Goal: Task Accomplishment & Management: Manage account settings

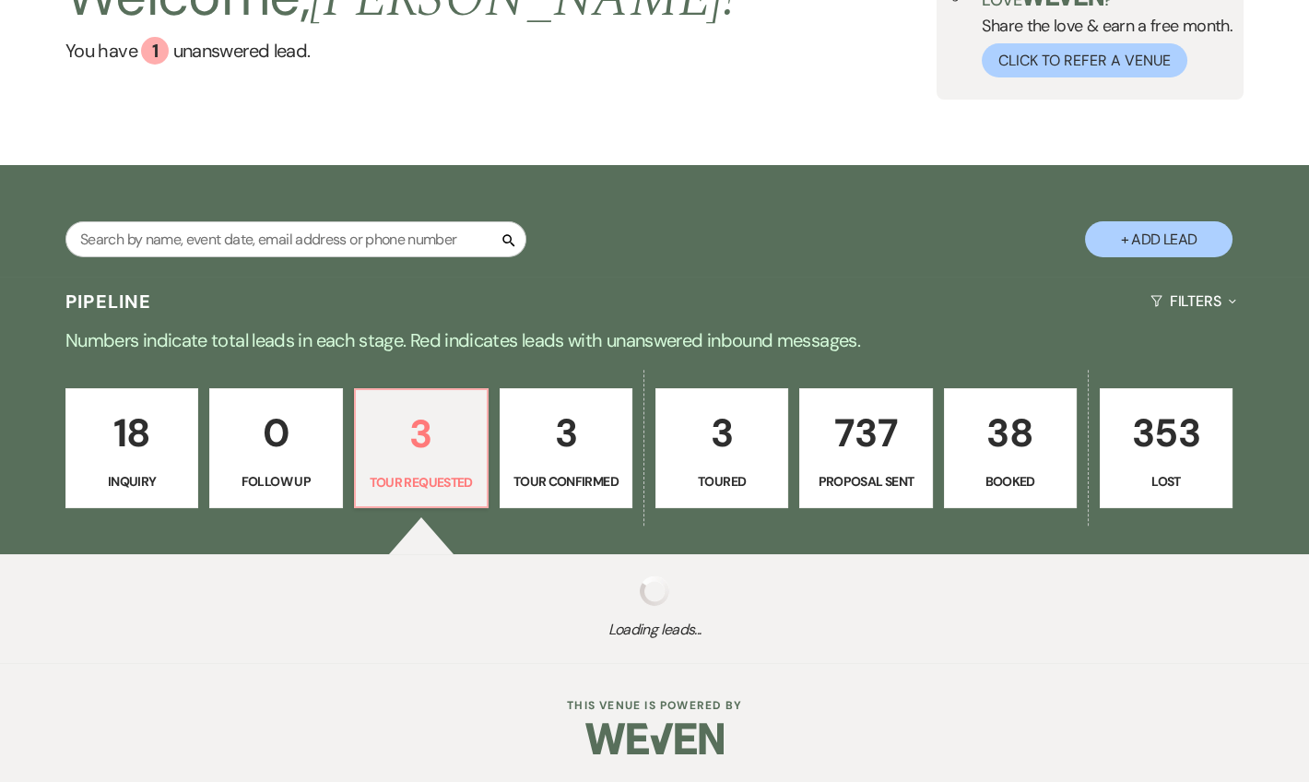
select select "2"
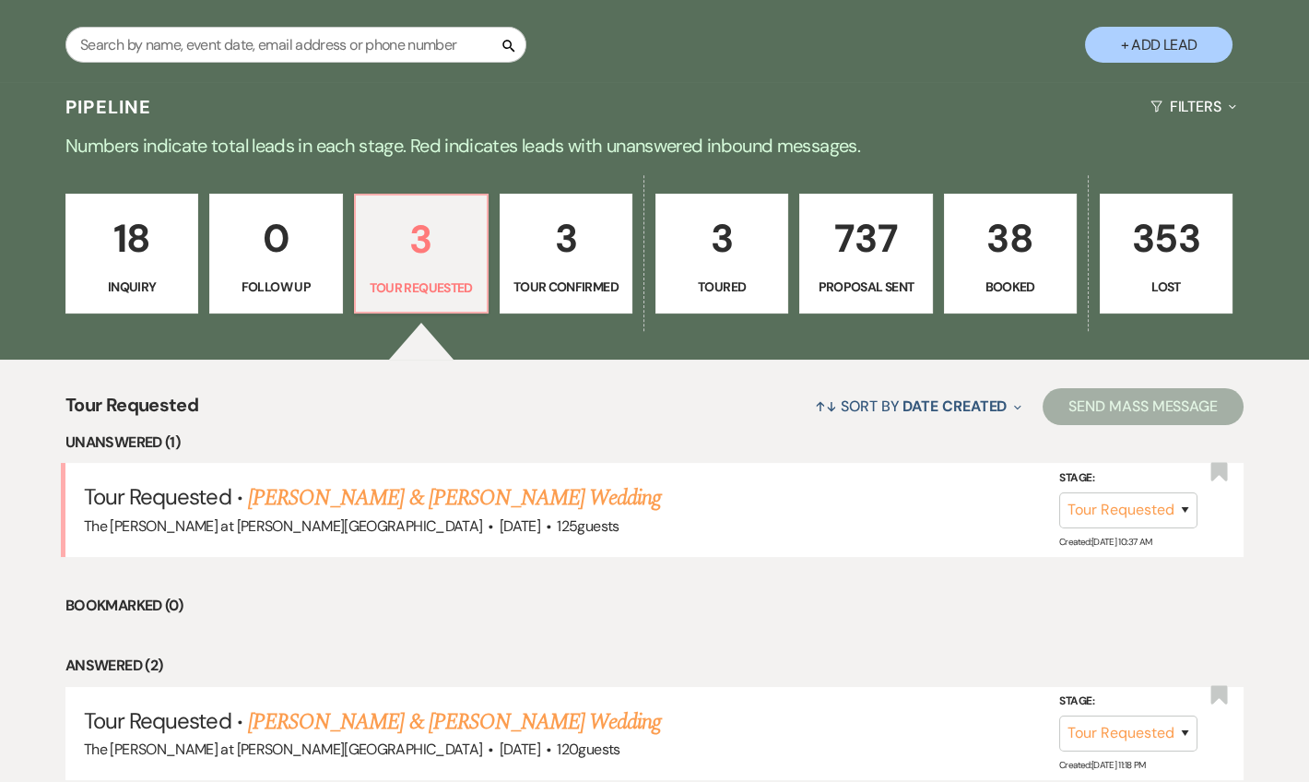
scroll to position [558, 0]
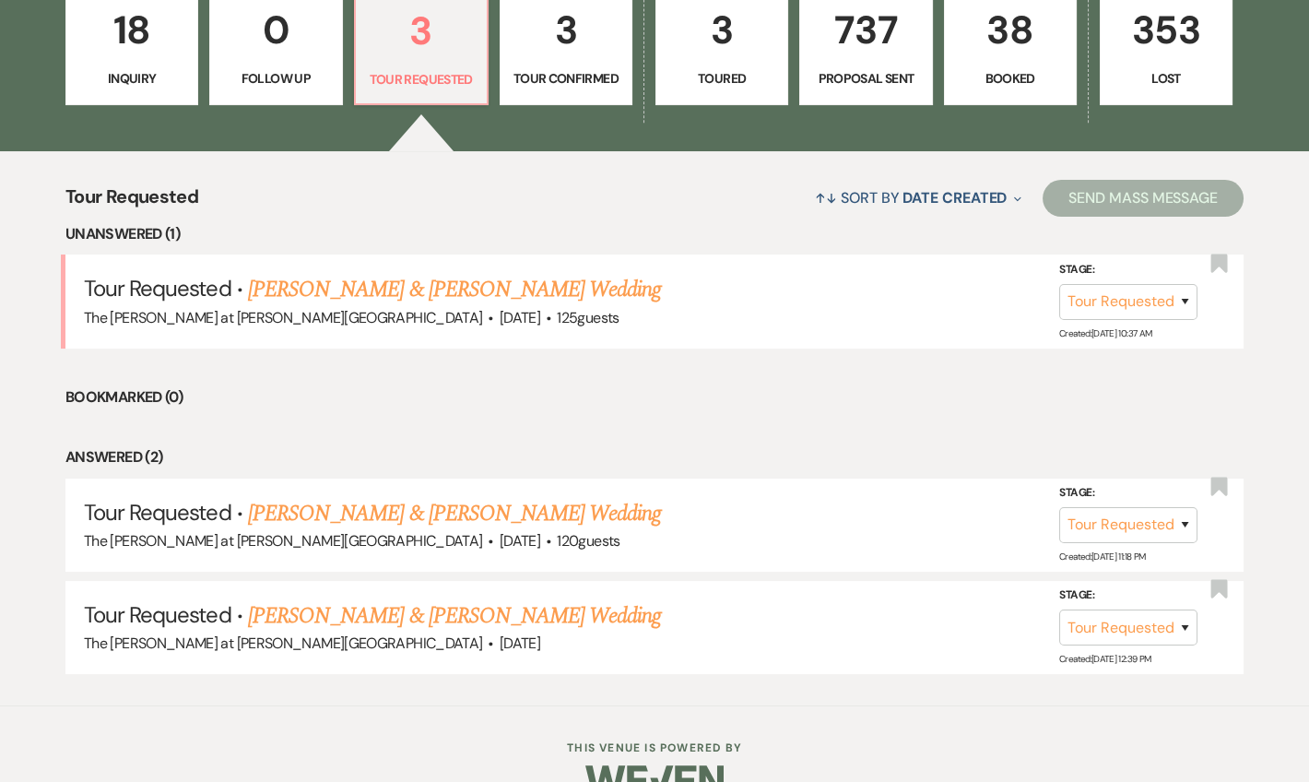
click at [505, 288] on link "[PERSON_NAME] & [PERSON_NAME] Wedding" at bounding box center [454, 289] width 413 height 33
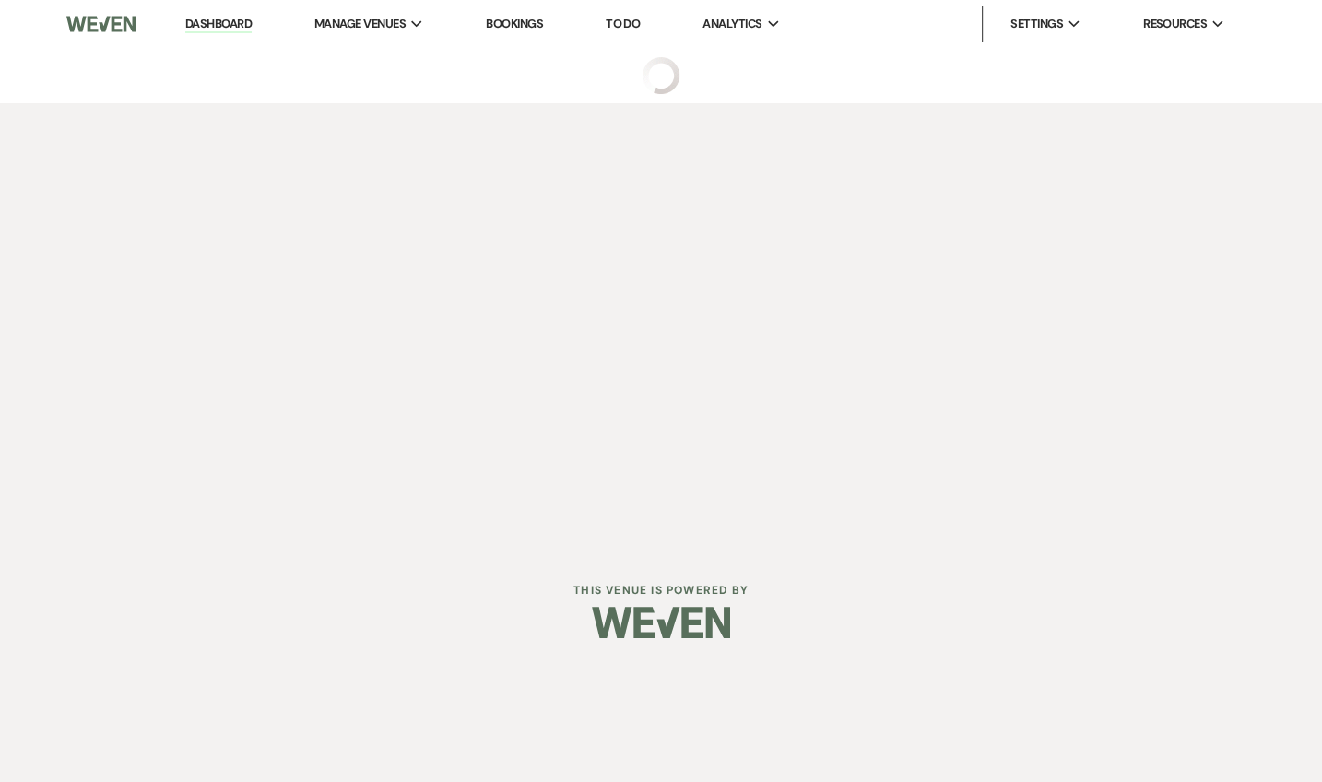
select select "2"
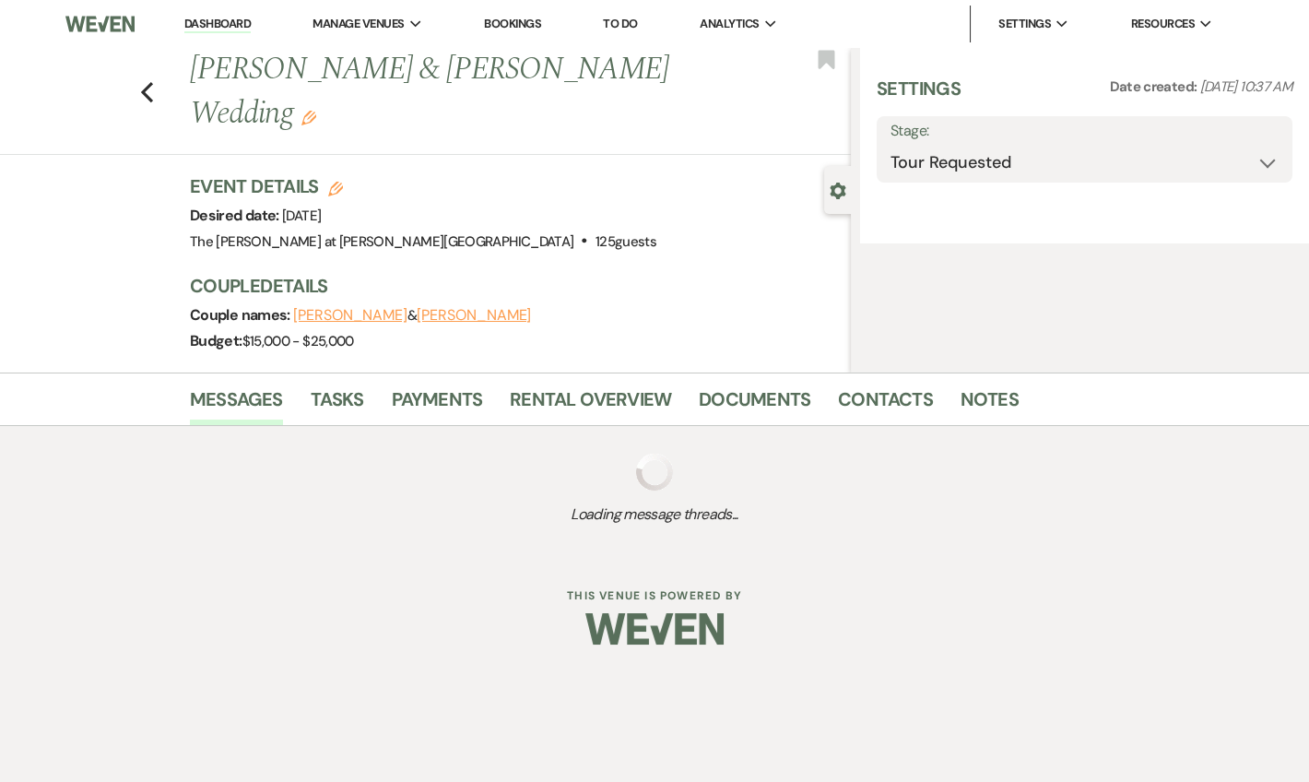
select select "5"
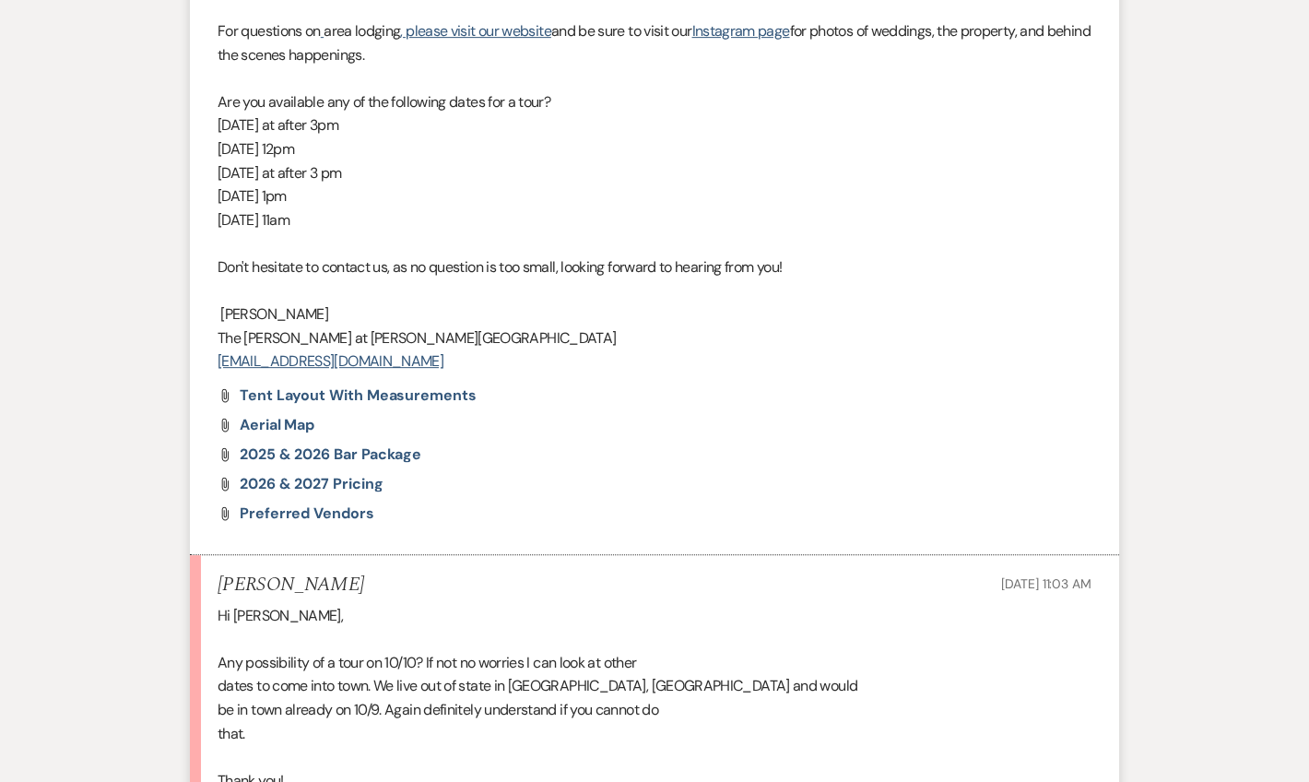
scroll to position [1809, 0]
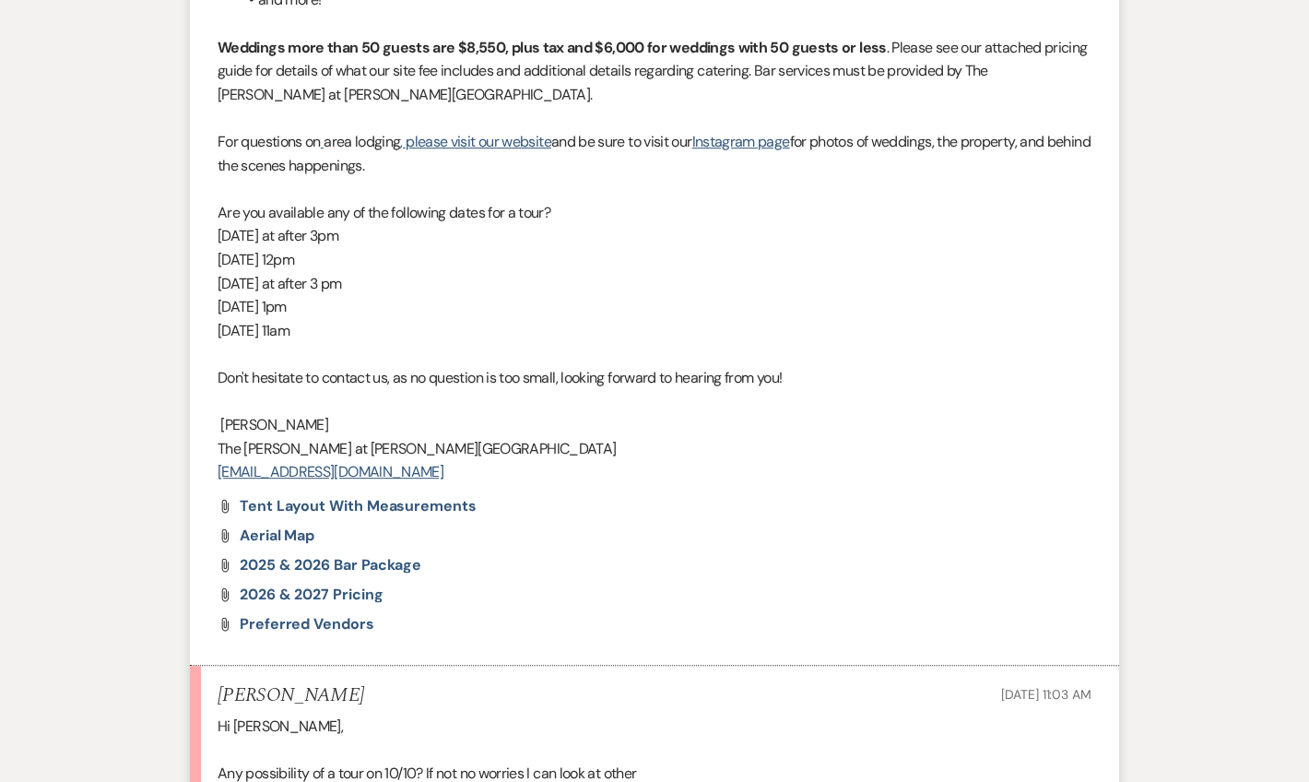
click at [658, 558] on div "Attach File 2025 & 2026 Bar Package" at bounding box center [654, 565] width 874 height 15
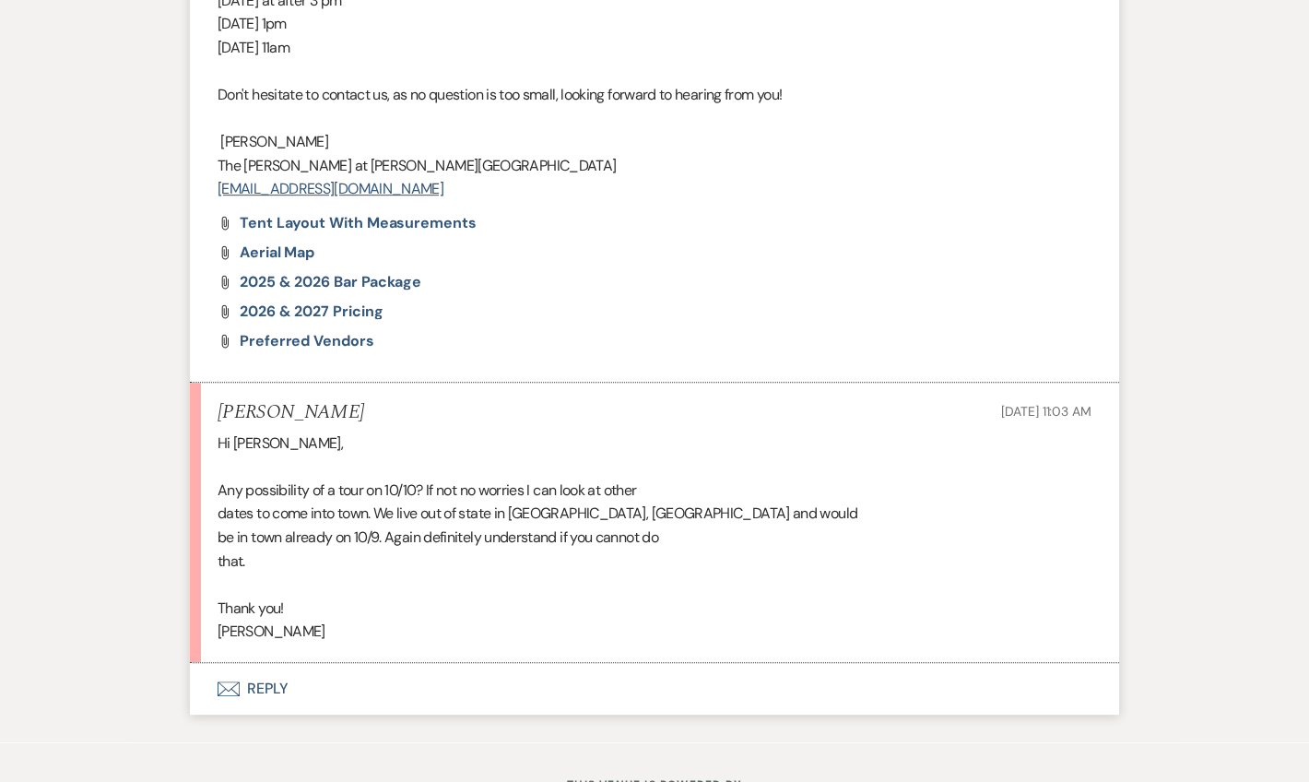
scroll to position [2145, 0]
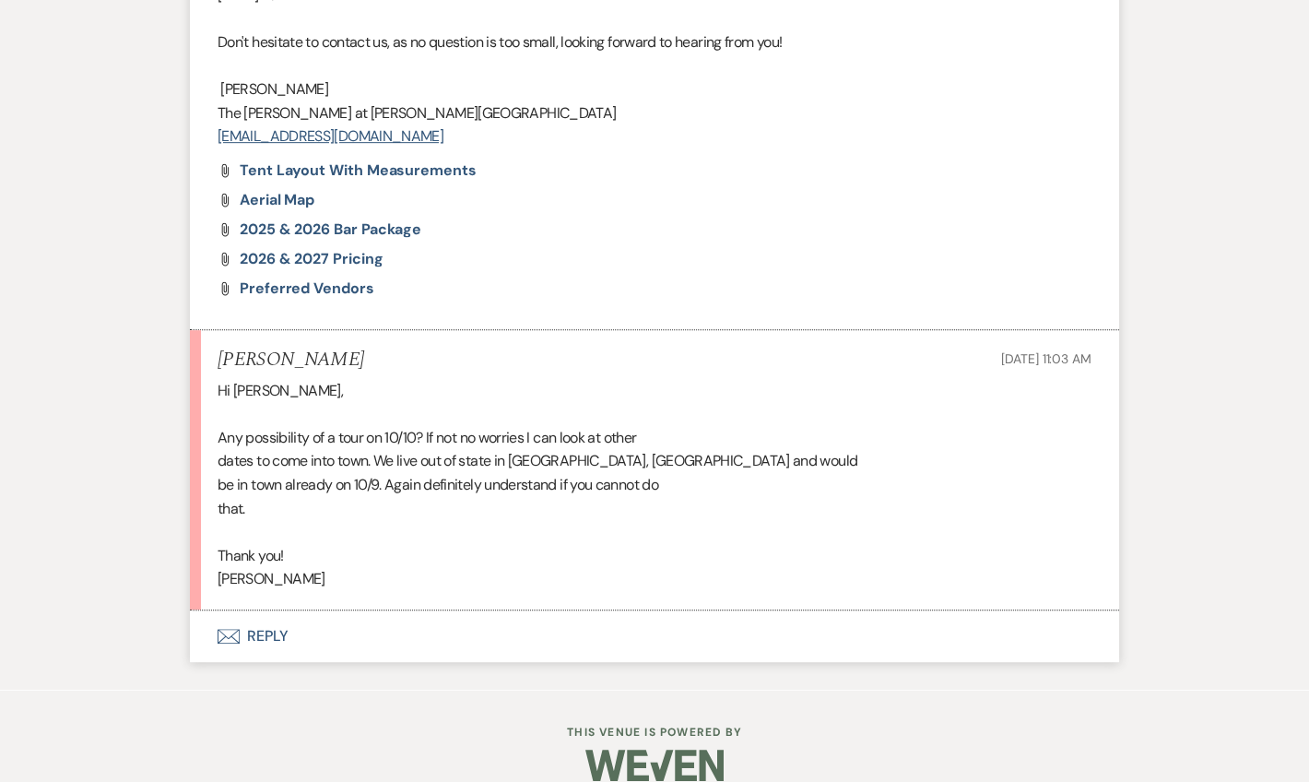
click at [288, 612] on button "Envelope Reply" at bounding box center [654, 636] width 929 height 52
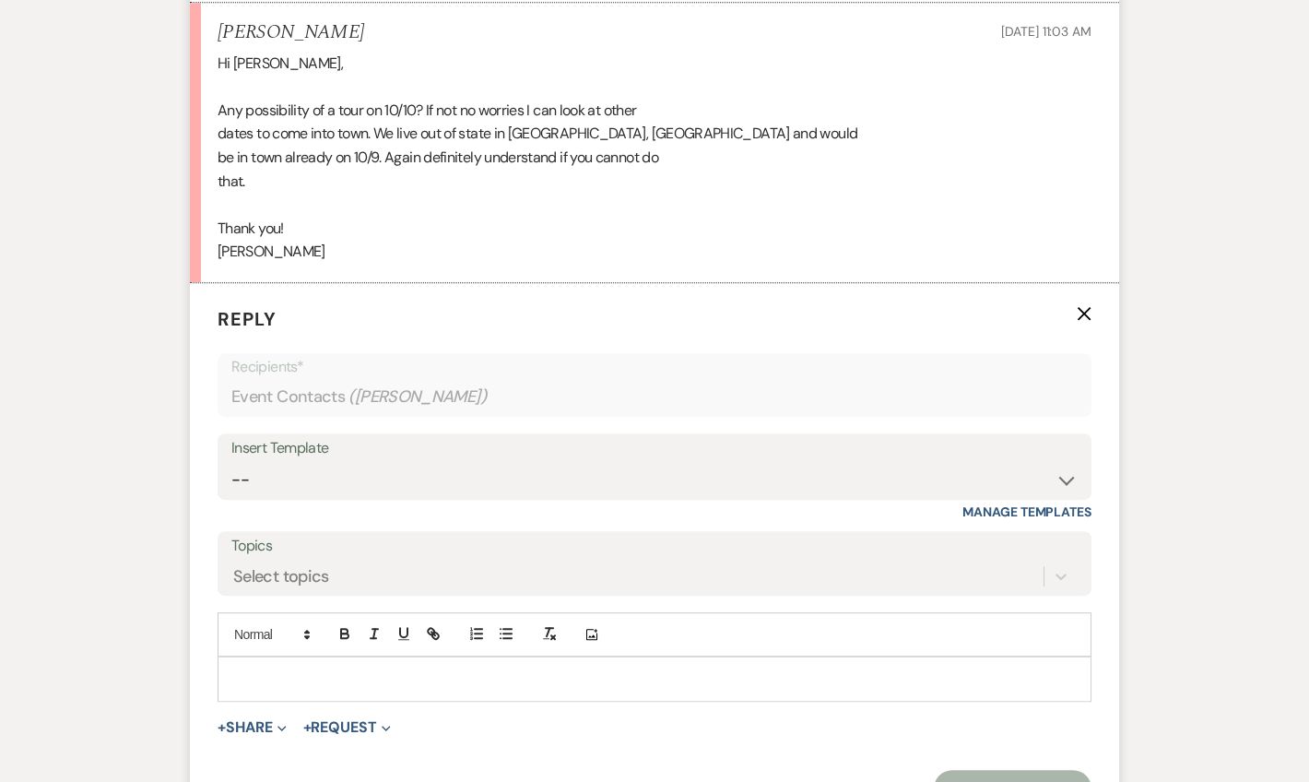
scroll to position [2496, 0]
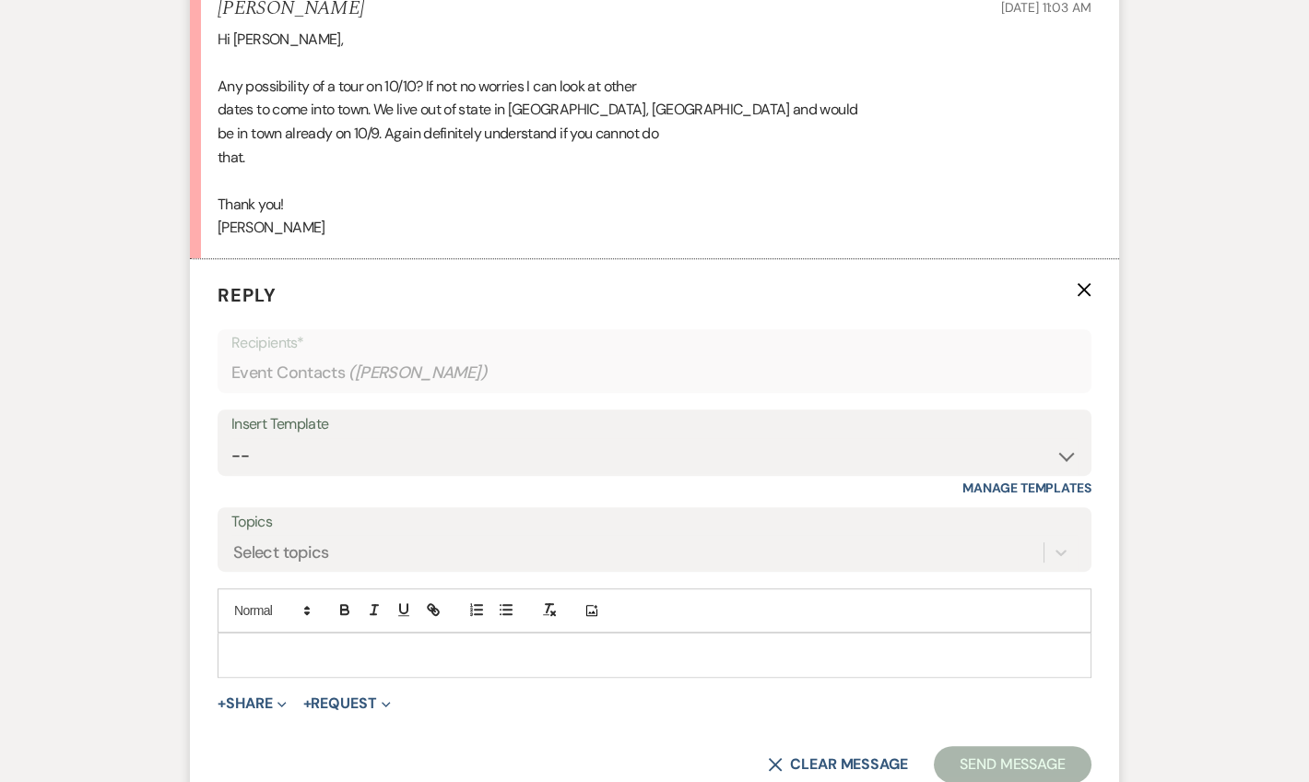
click at [288, 633] on div at bounding box center [654, 654] width 872 height 42
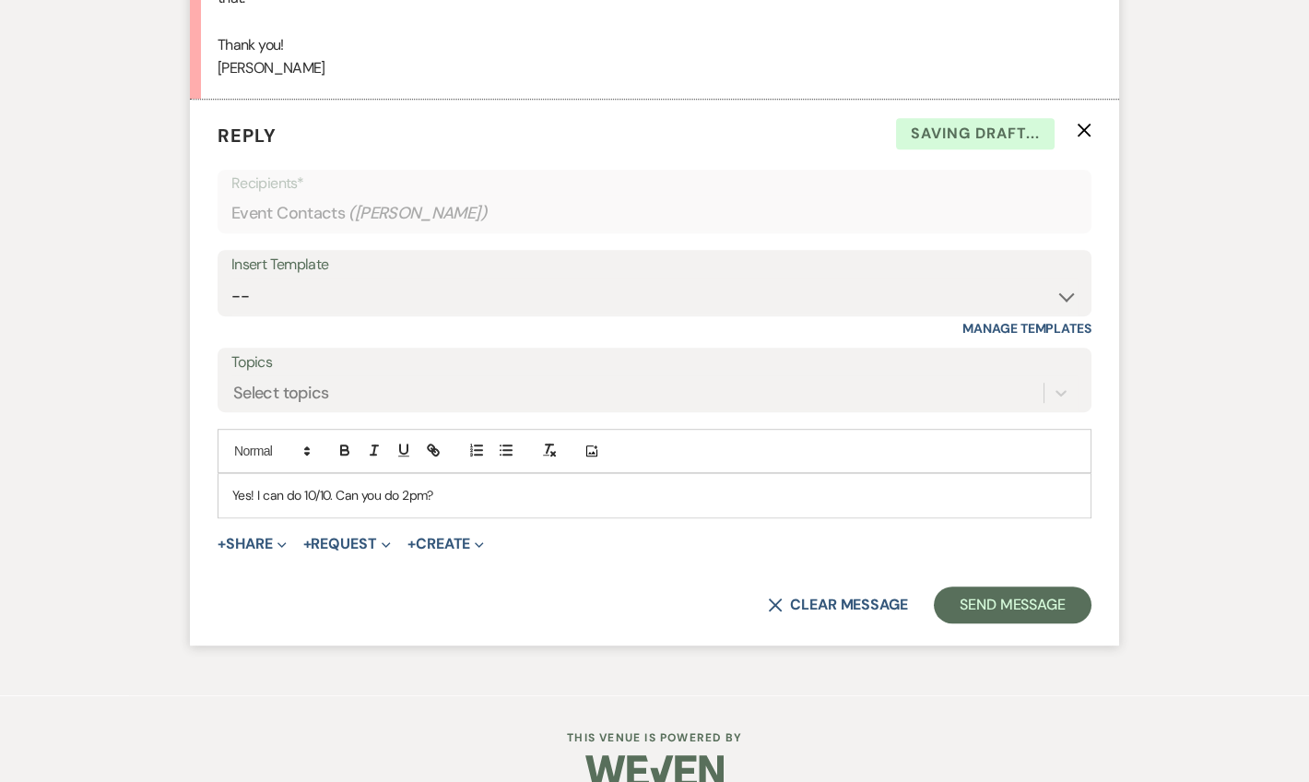
scroll to position [2659, 0]
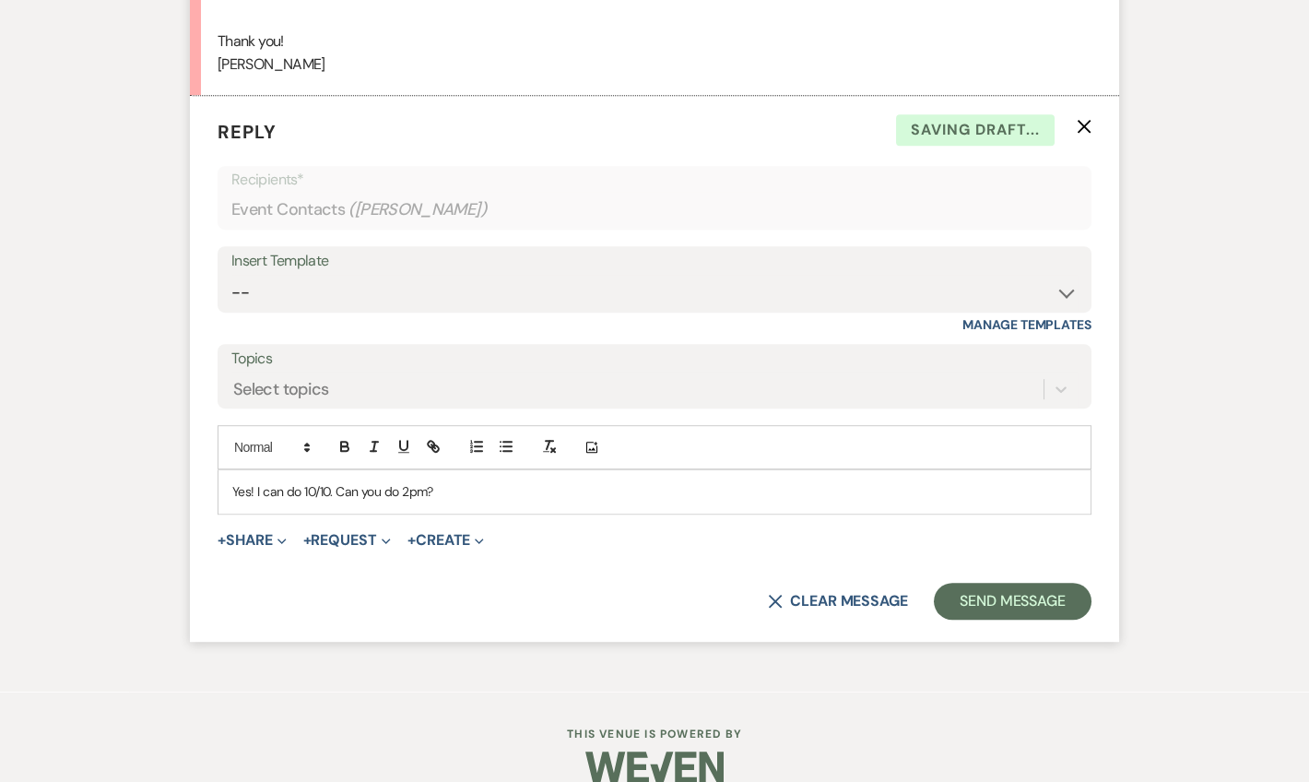
click at [1037, 594] on form "Reply X Saving draft... Recipients* Event Contacts ( [PERSON_NAME] ) Insert Tem…" at bounding box center [654, 369] width 929 height 546
click at [1022, 582] on button "Send Message" at bounding box center [1013, 600] width 158 height 37
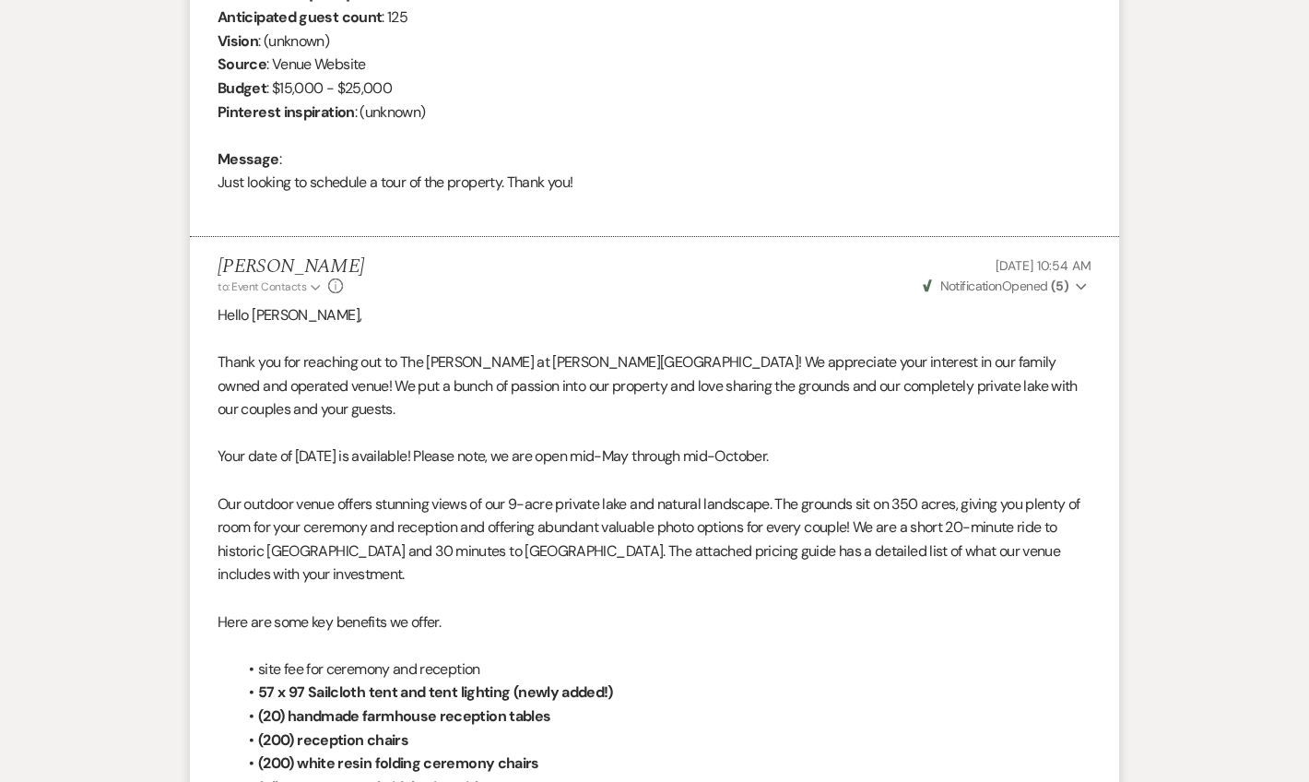
scroll to position [0, 0]
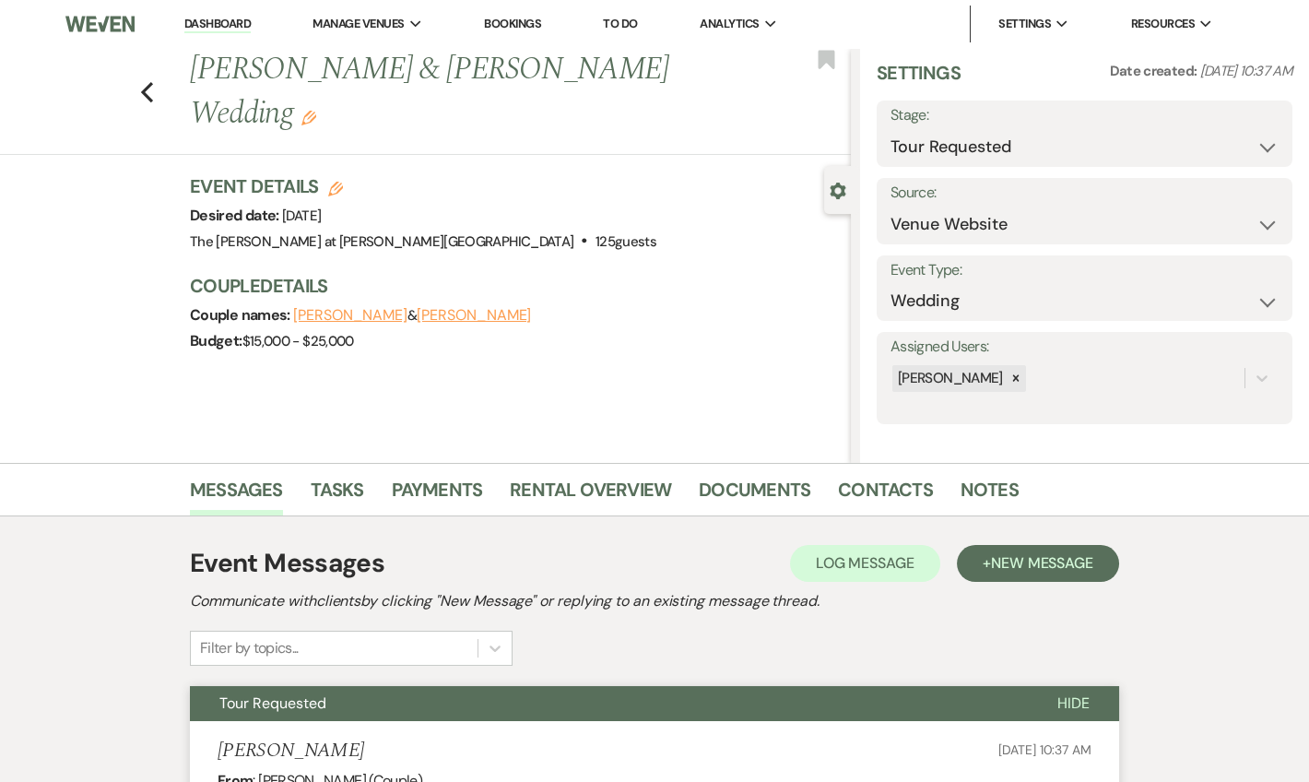
click at [233, 16] on link "Dashboard" at bounding box center [217, 25] width 66 height 18
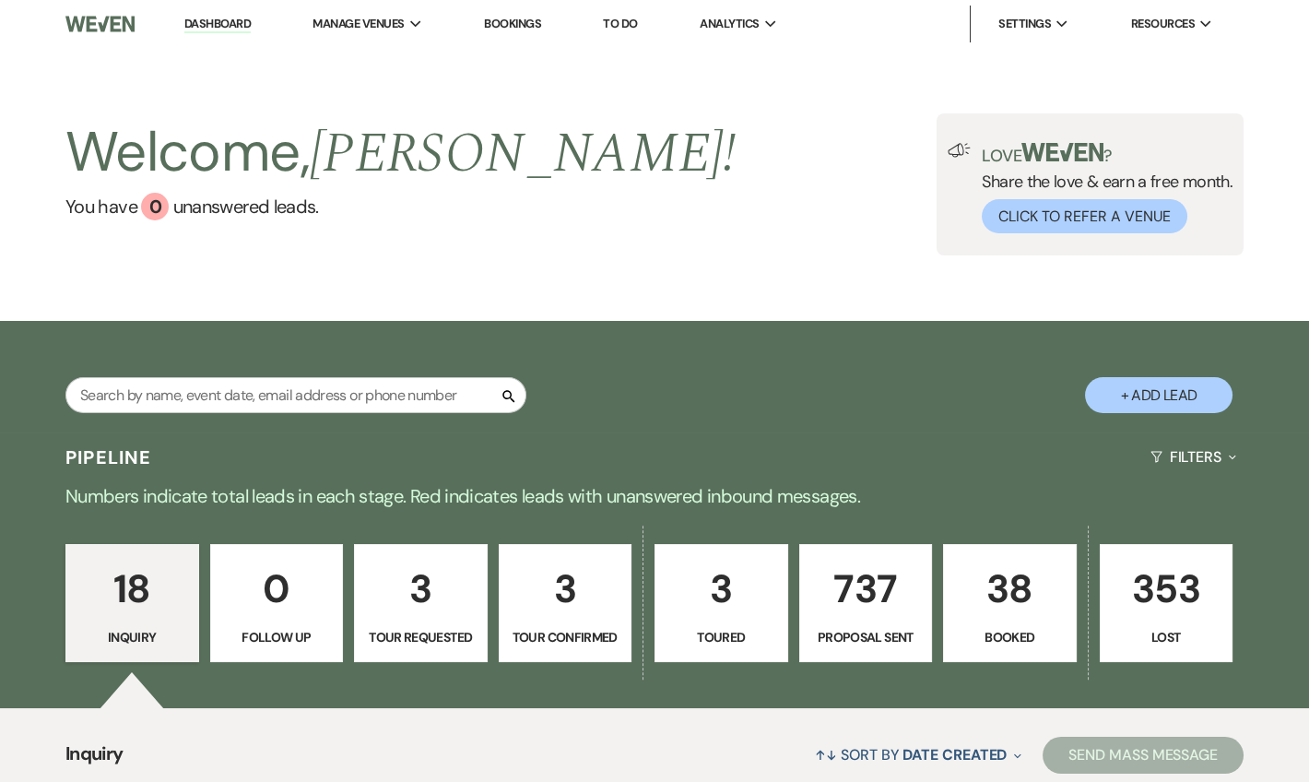
click at [234, 19] on link "Dashboard" at bounding box center [217, 25] width 66 height 18
click at [309, 386] on input "text" at bounding box center [295, 395] width 461 height 36
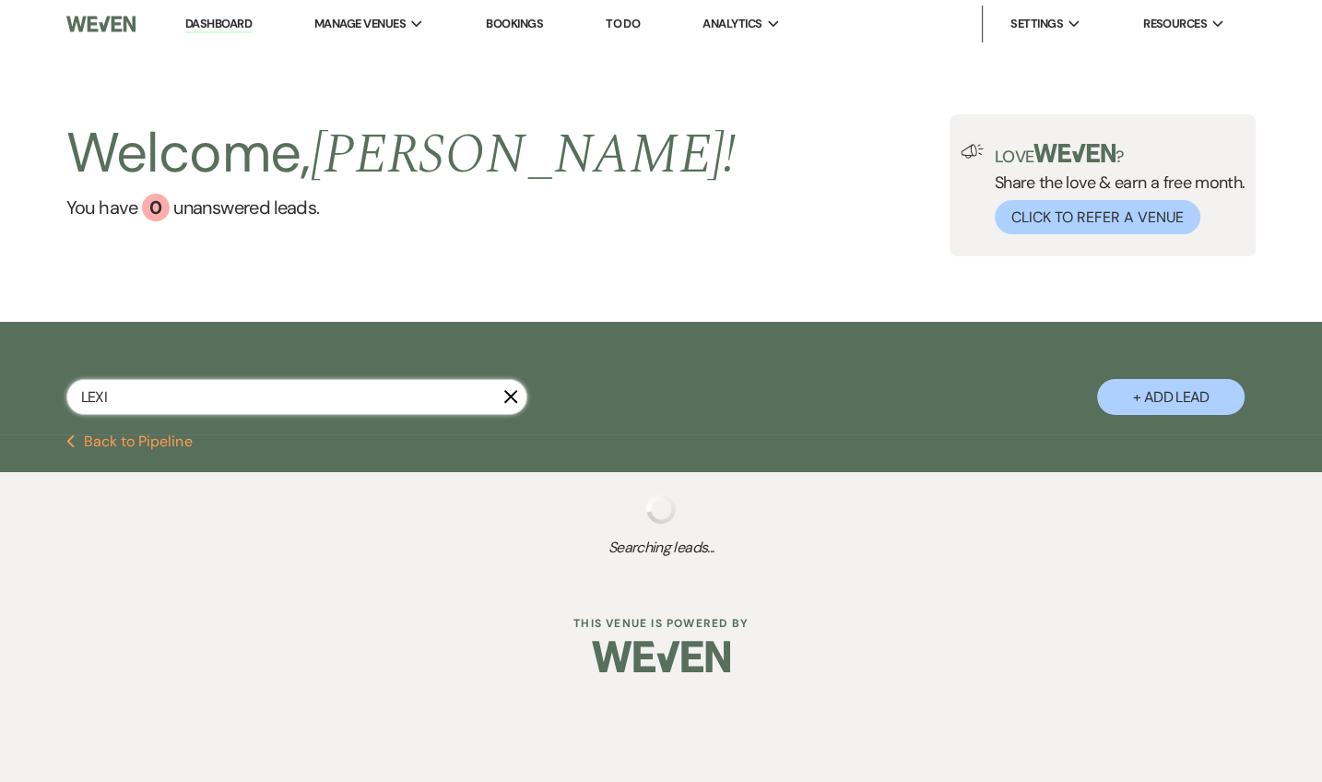
type input "LEXI"
select select "6"
select select "8"
select select "6"
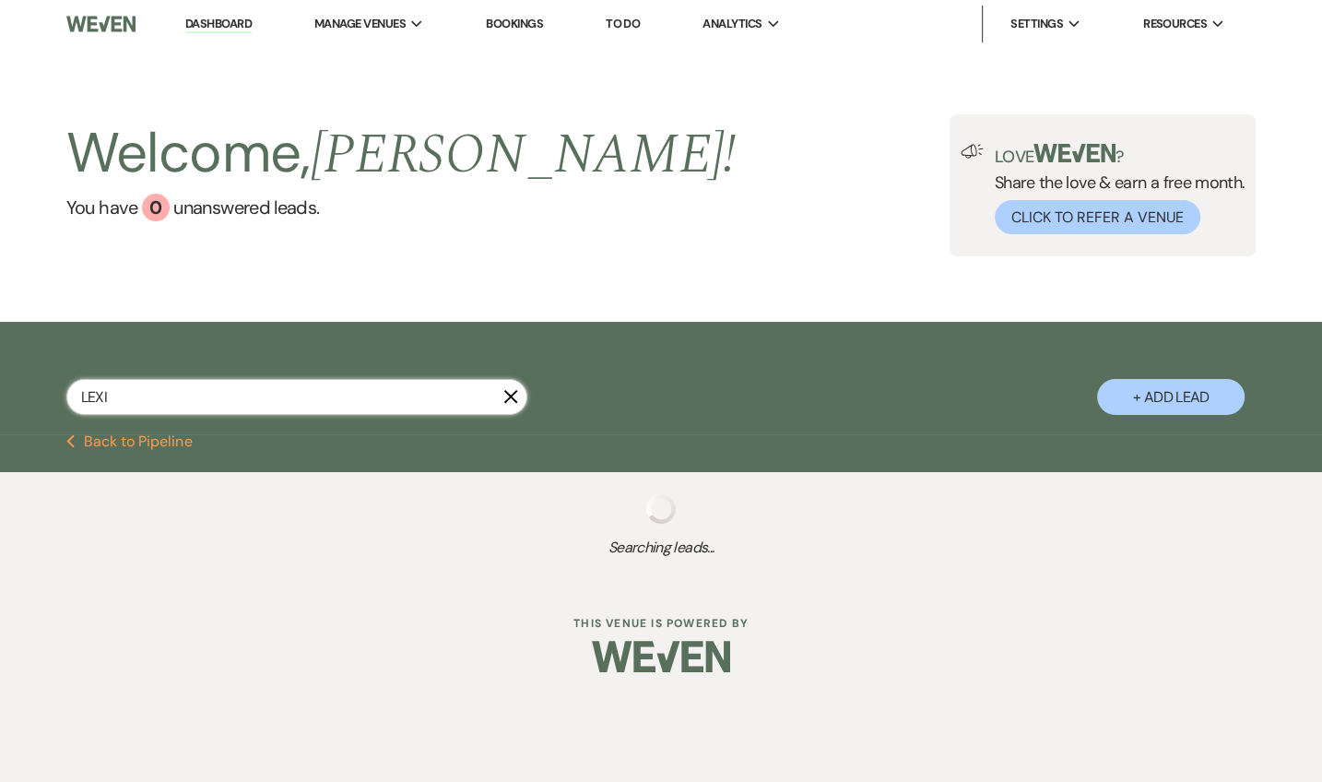
select select "6"
select select "8"
select select "5"
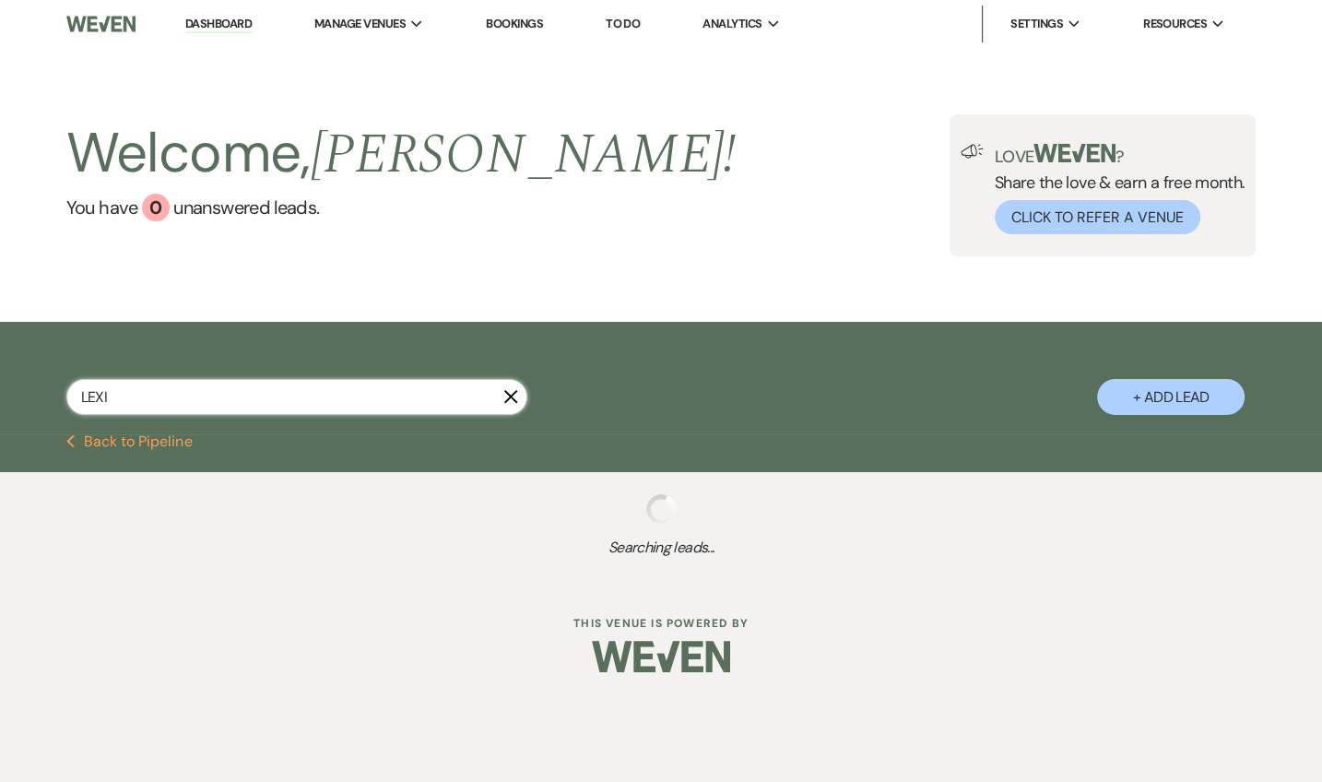
select select "6"
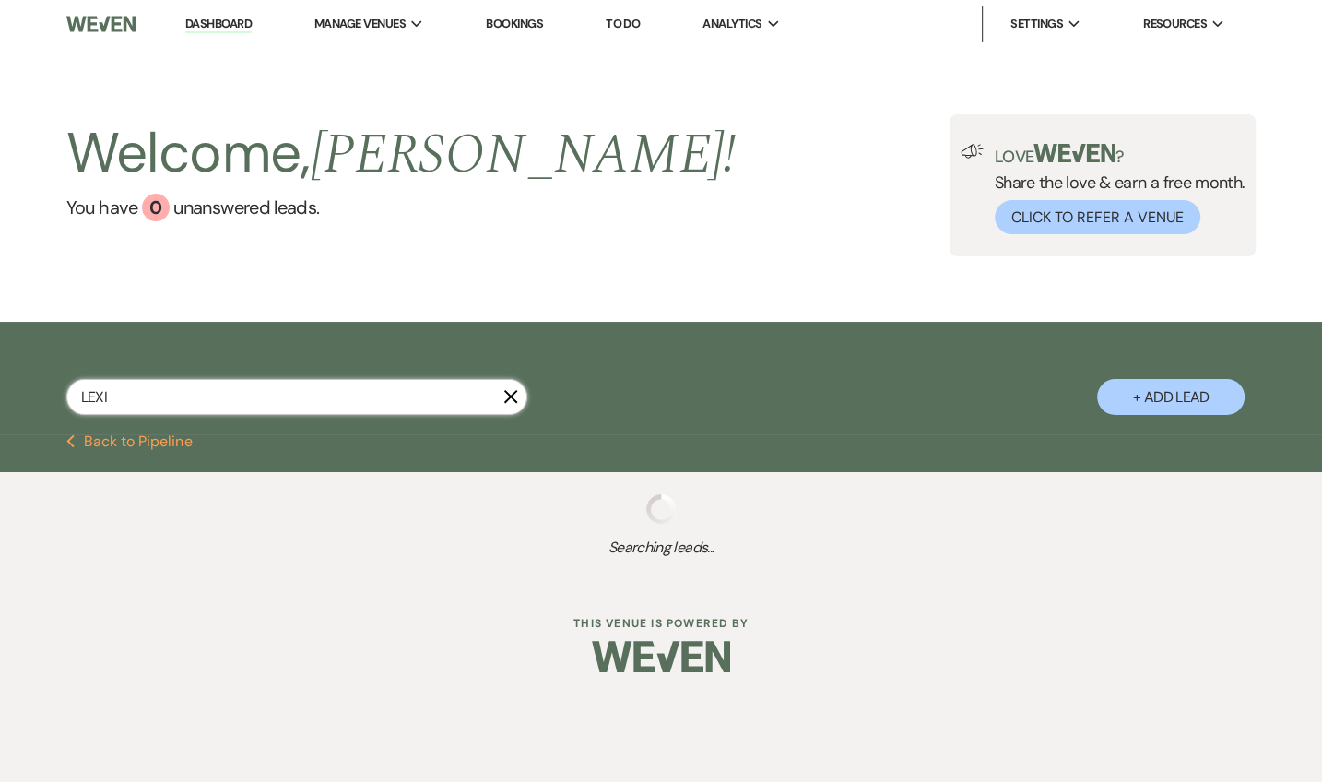
select select "6"
select select "8"
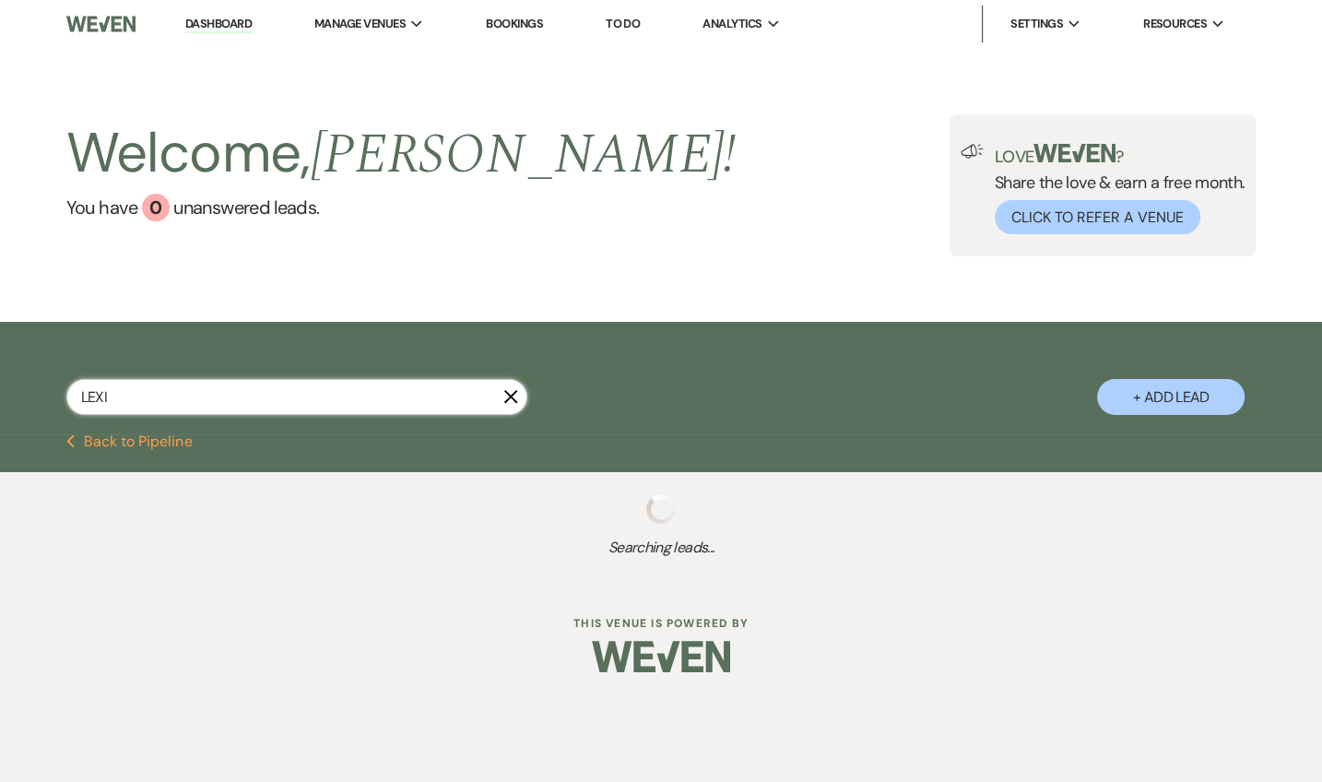
select select "10"
select select "8"
select select "5"
select select "6"
select select "8"
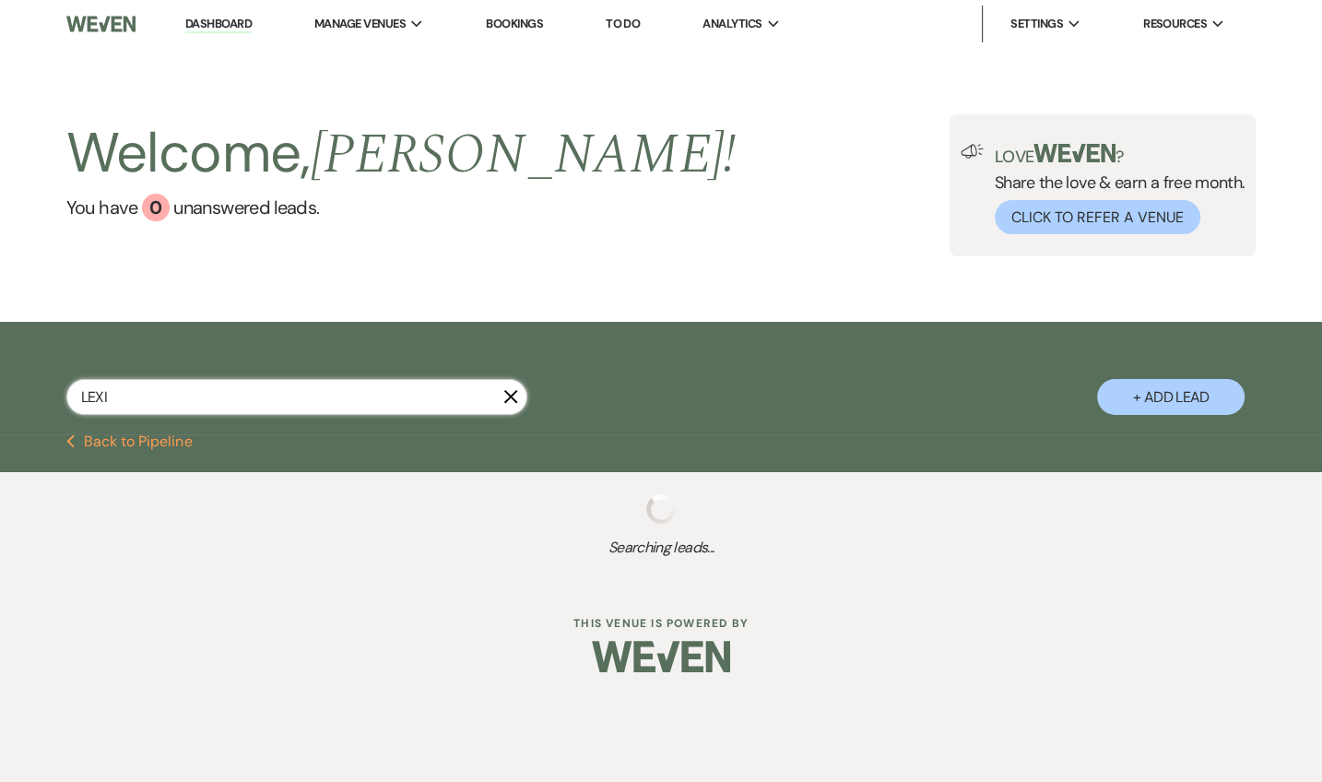
select select "8"
select select "6"
select select "8"
select select "5"
select select "8"
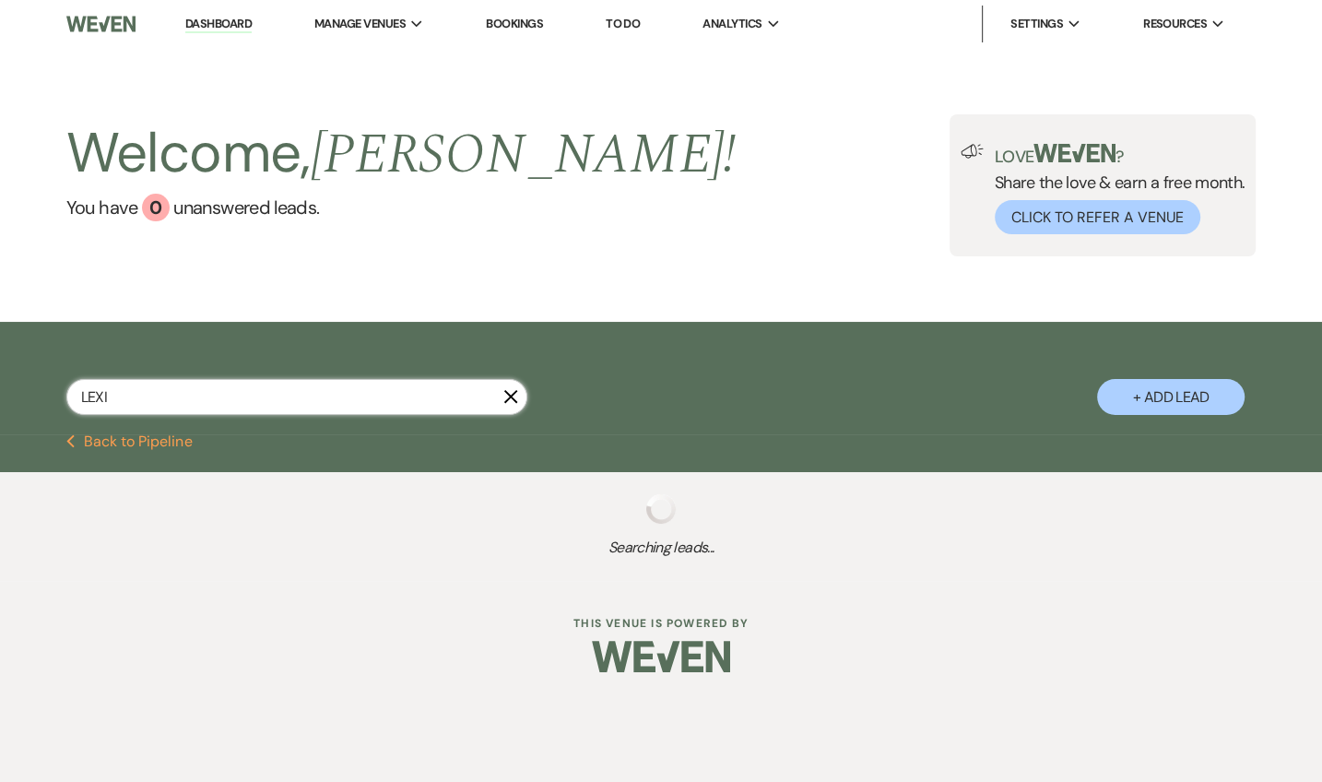
select select "4"
select select "8"
select select "5"
select select "6"
select select "8"
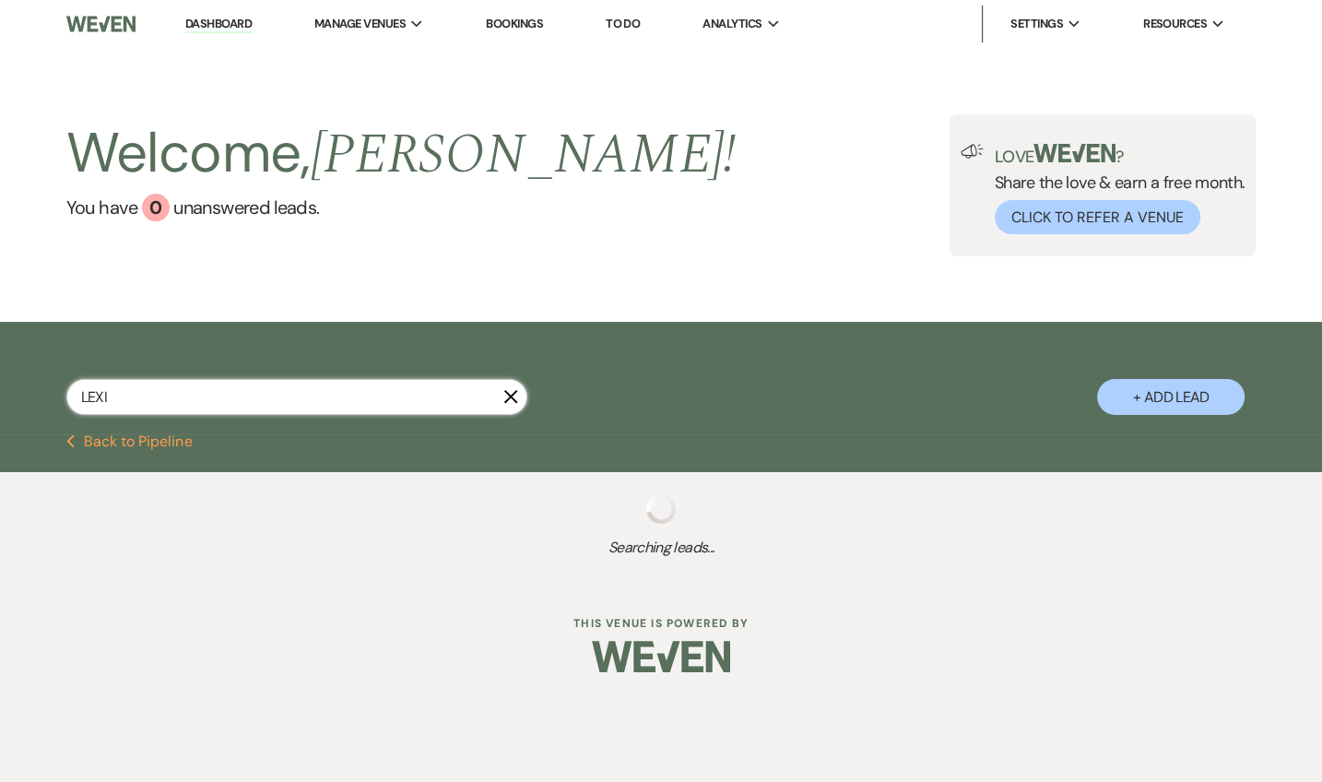
select select "10"
select select "6"
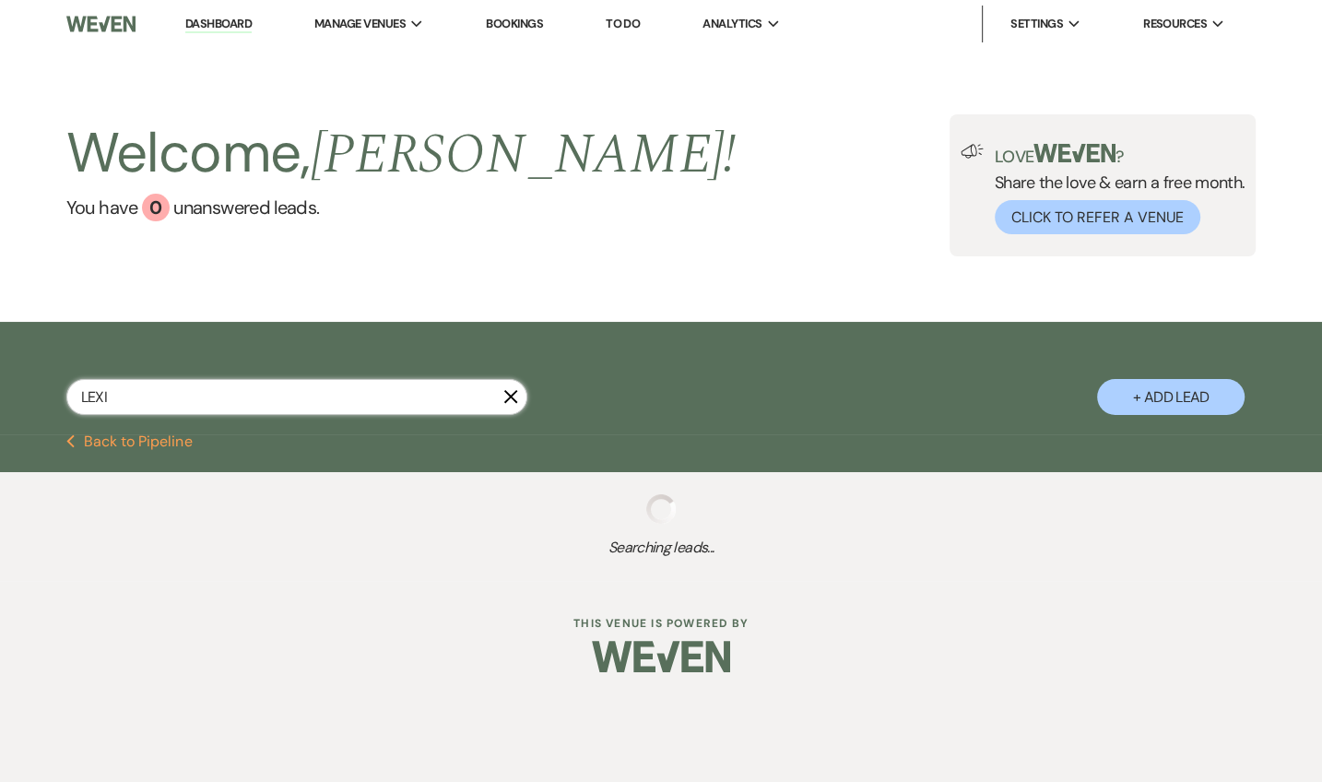
select select "6"
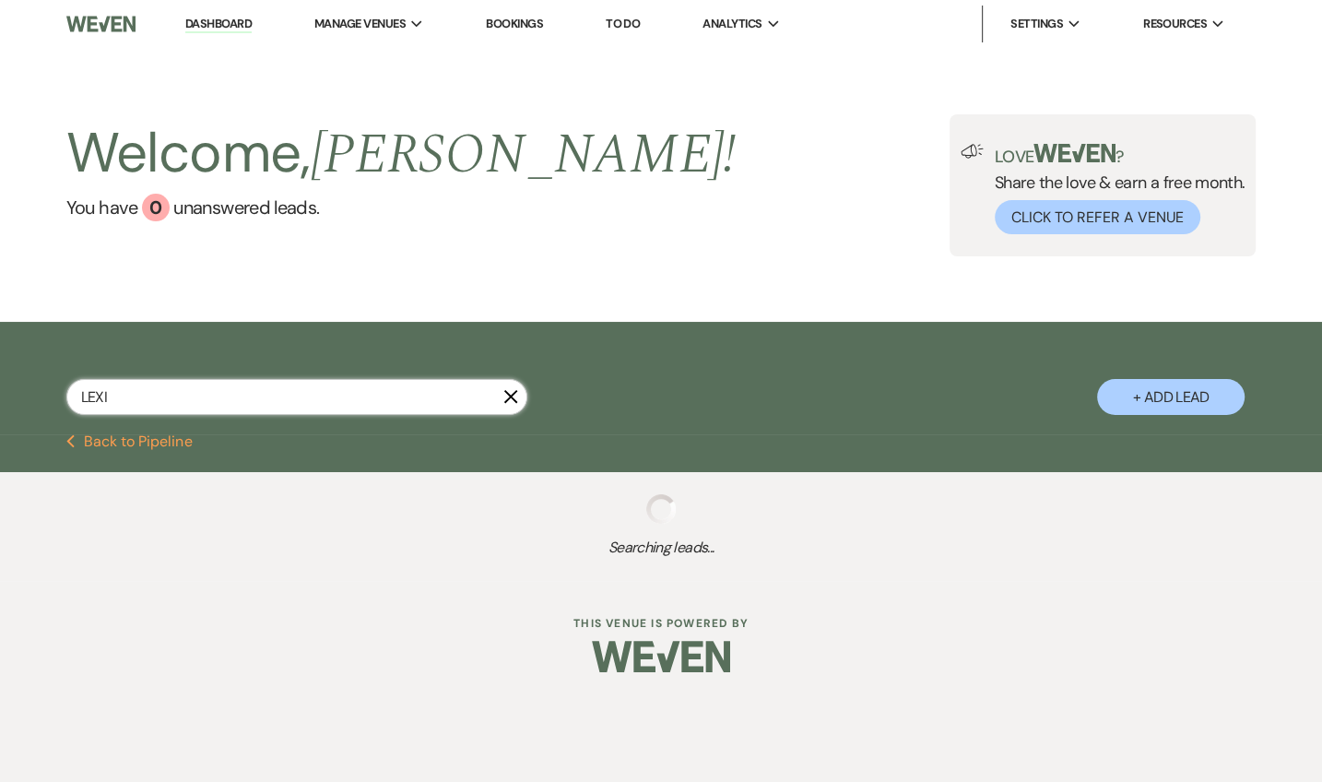
select select "6"
select select "8"
select select "6"
select select "8"
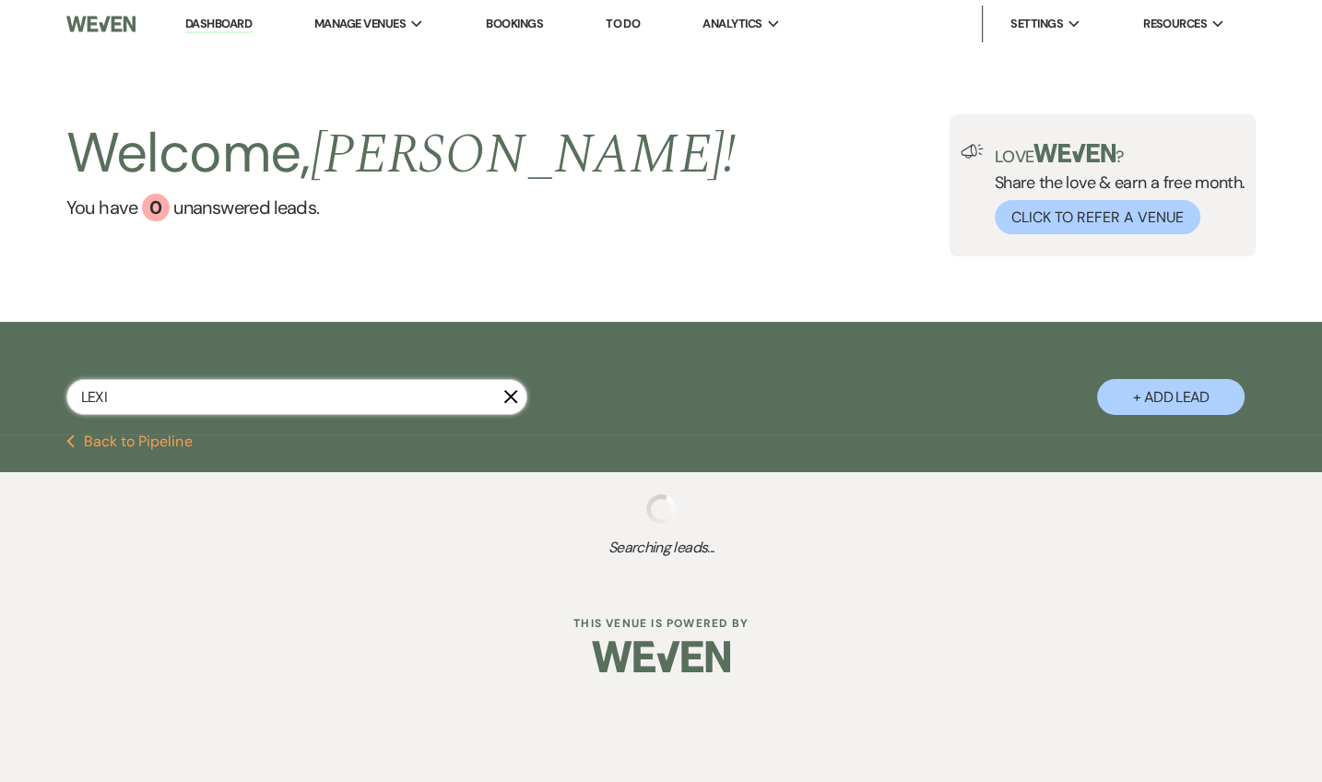
select select "6"
select select "8"
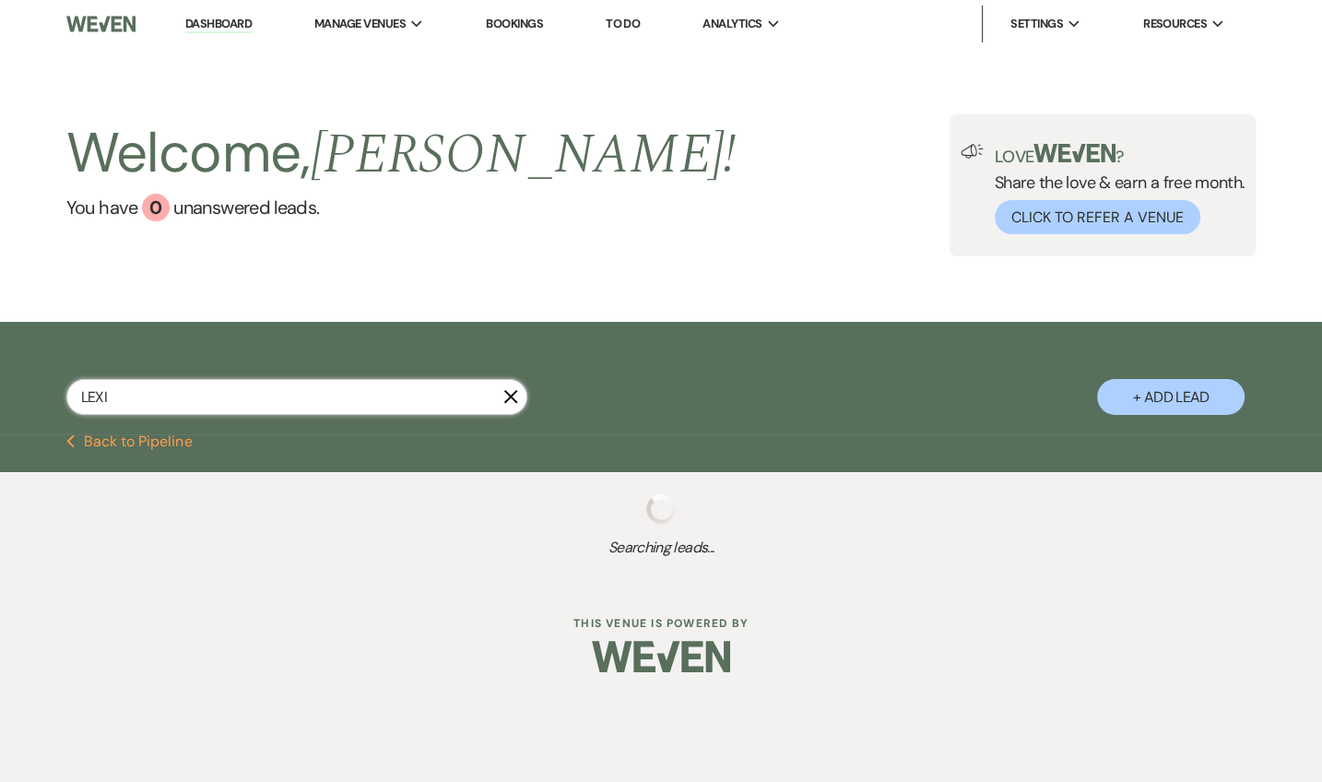
select select "7"
select select "6"
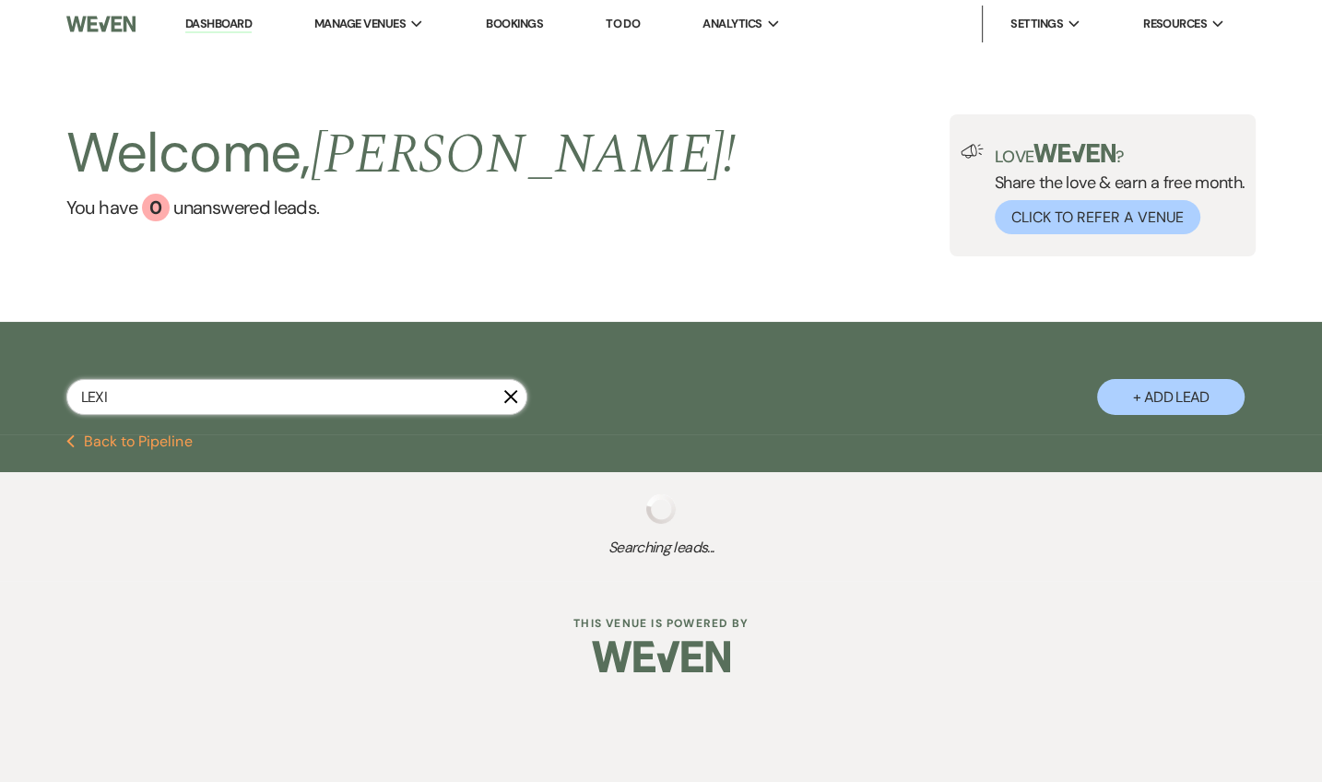
select select "6"
select select "8"
select select "10"
select select "6"
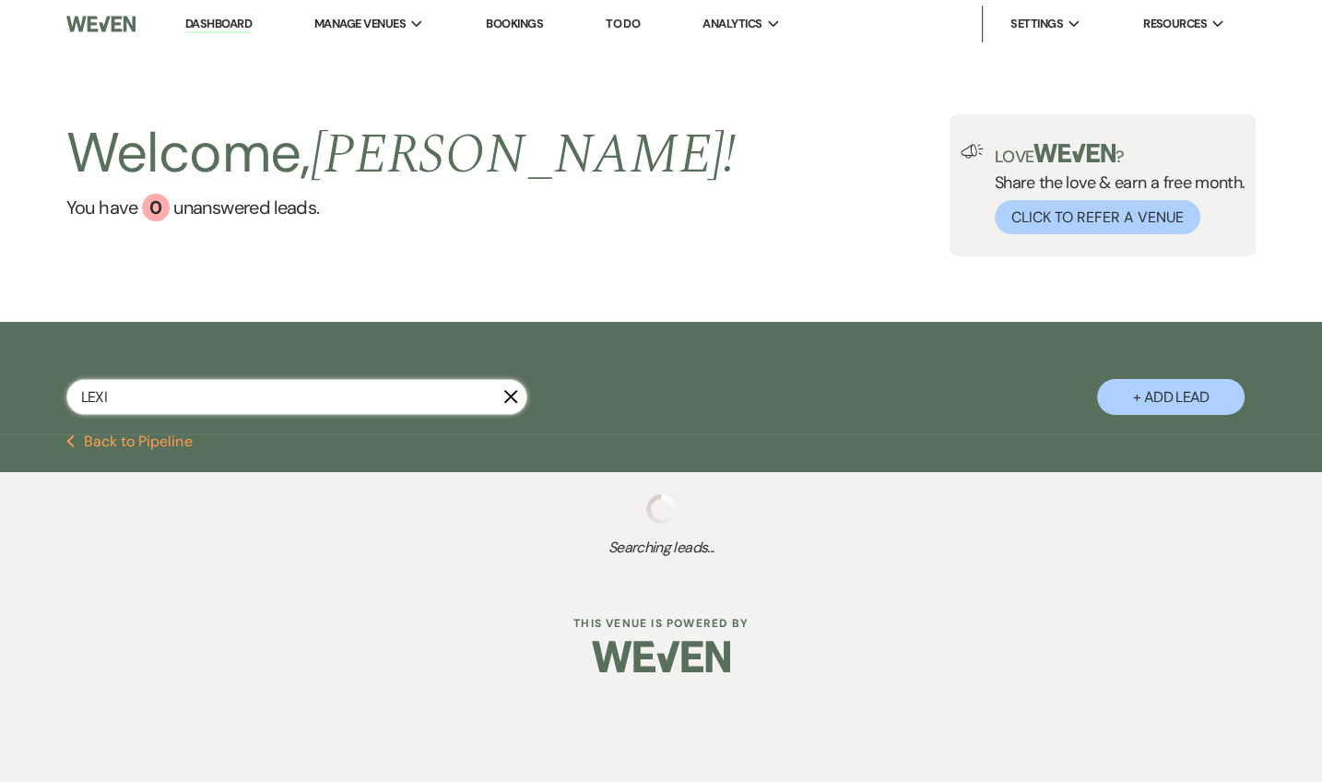
select select "6"
select select "8"
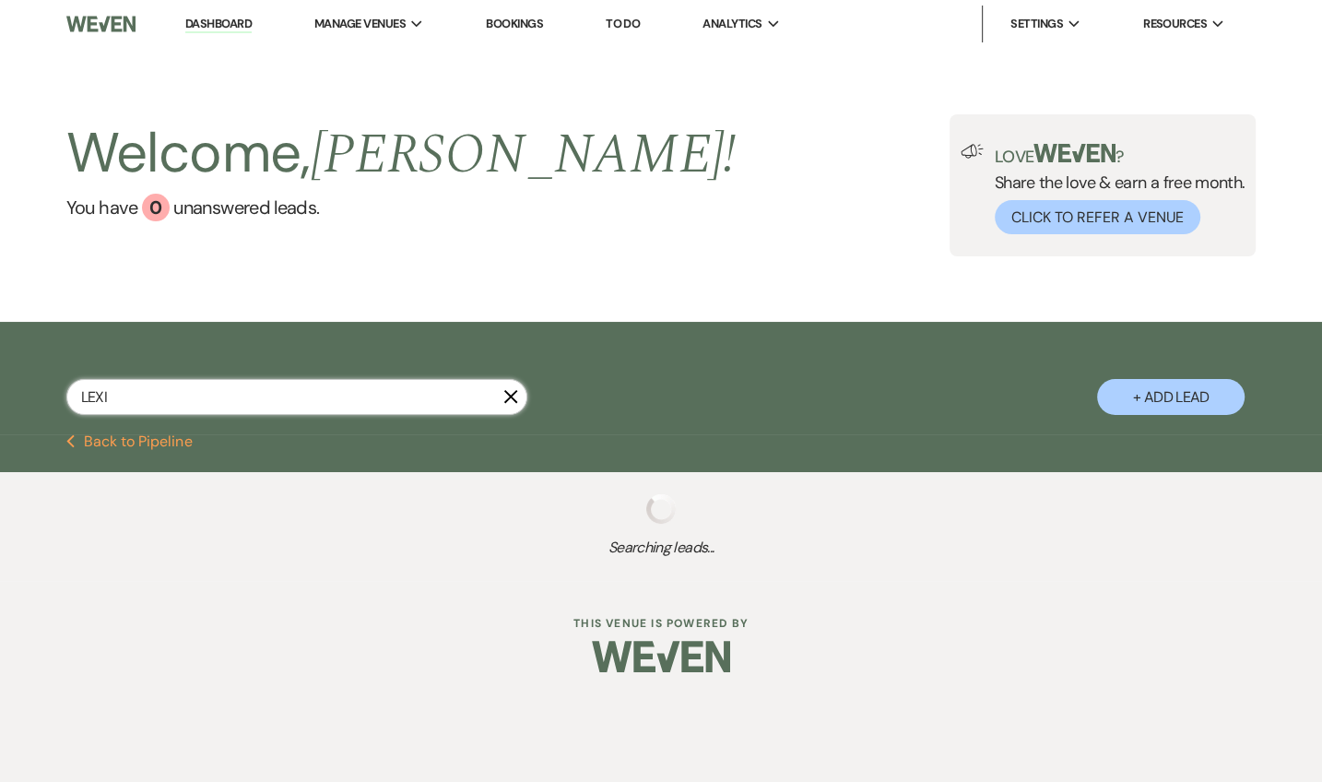
select select "5"
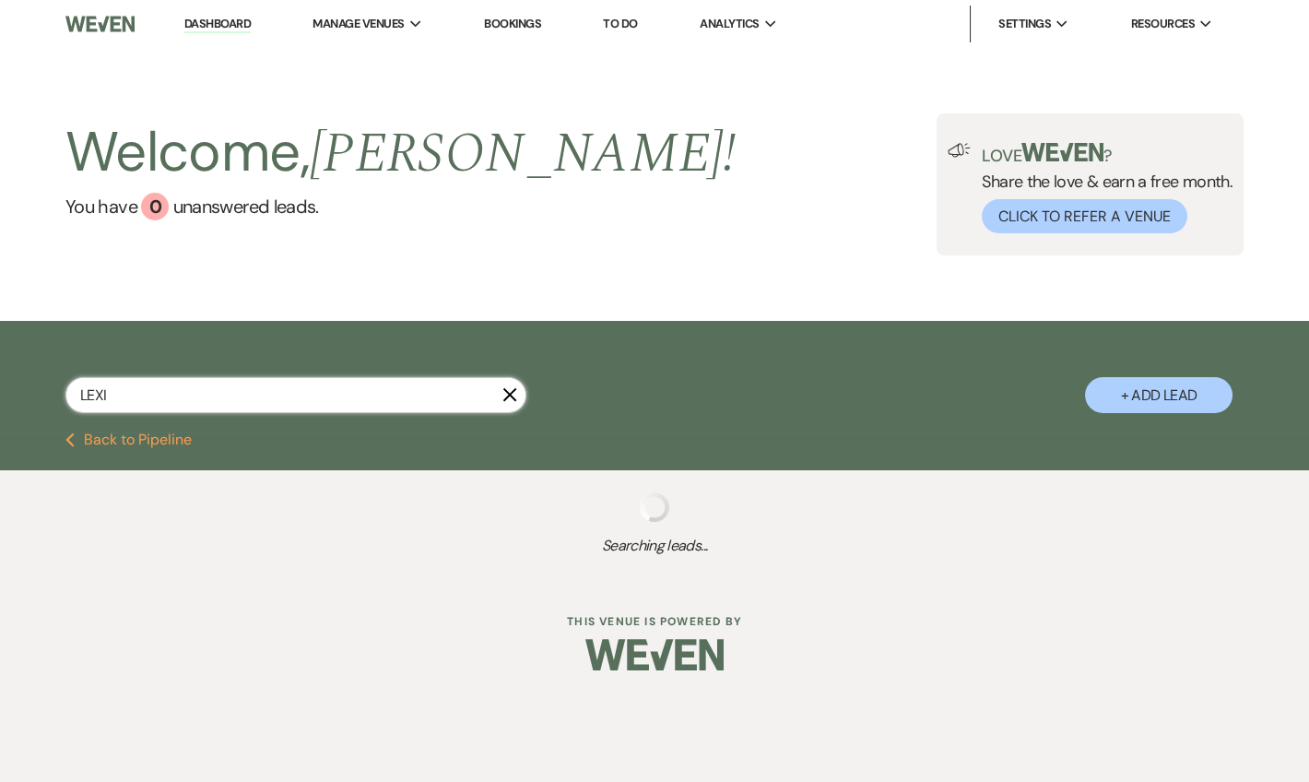
select select "6"
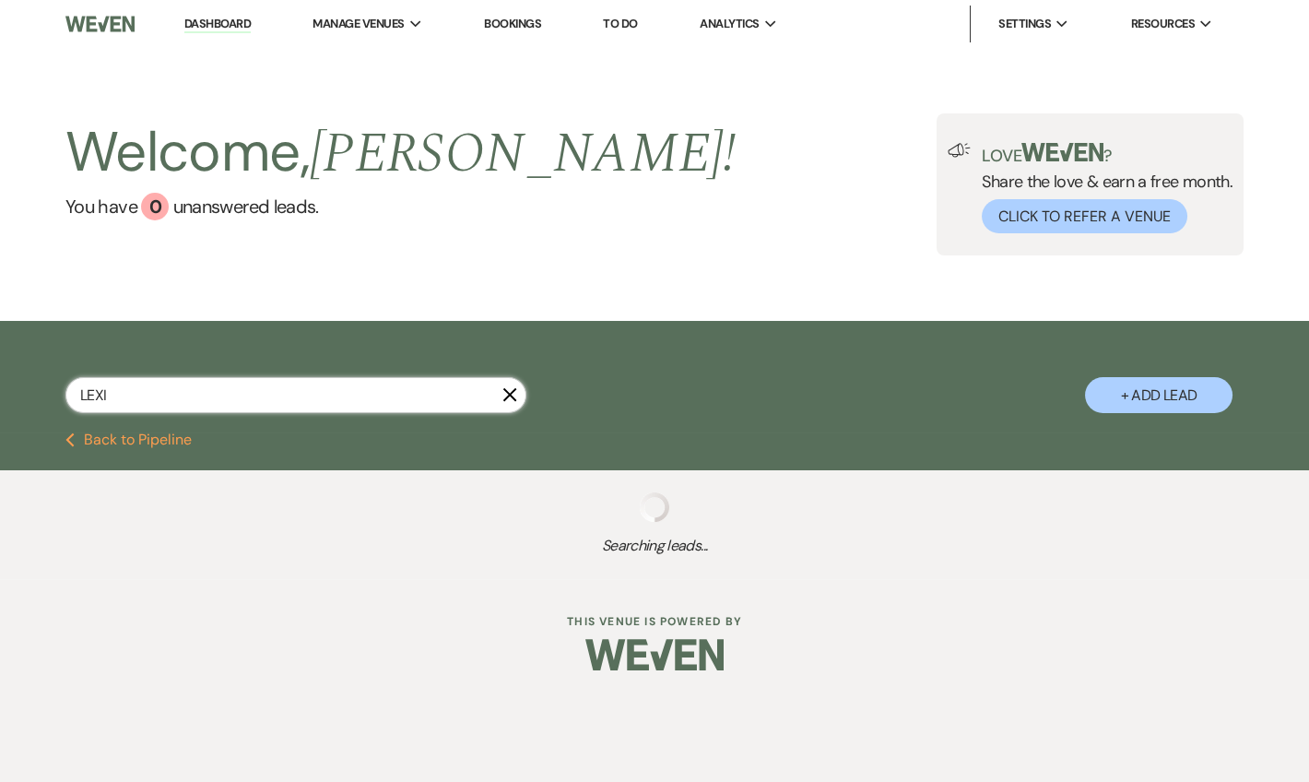
select select "6"
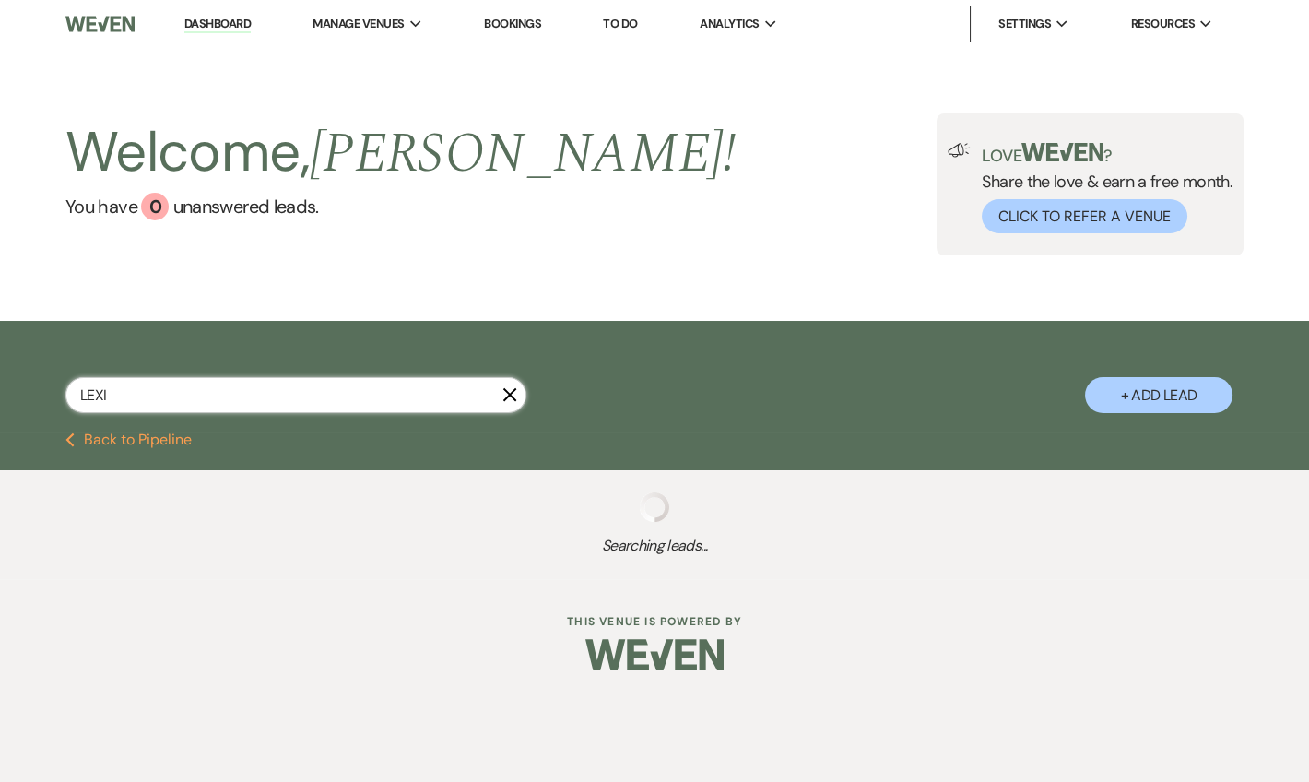
select select "6"
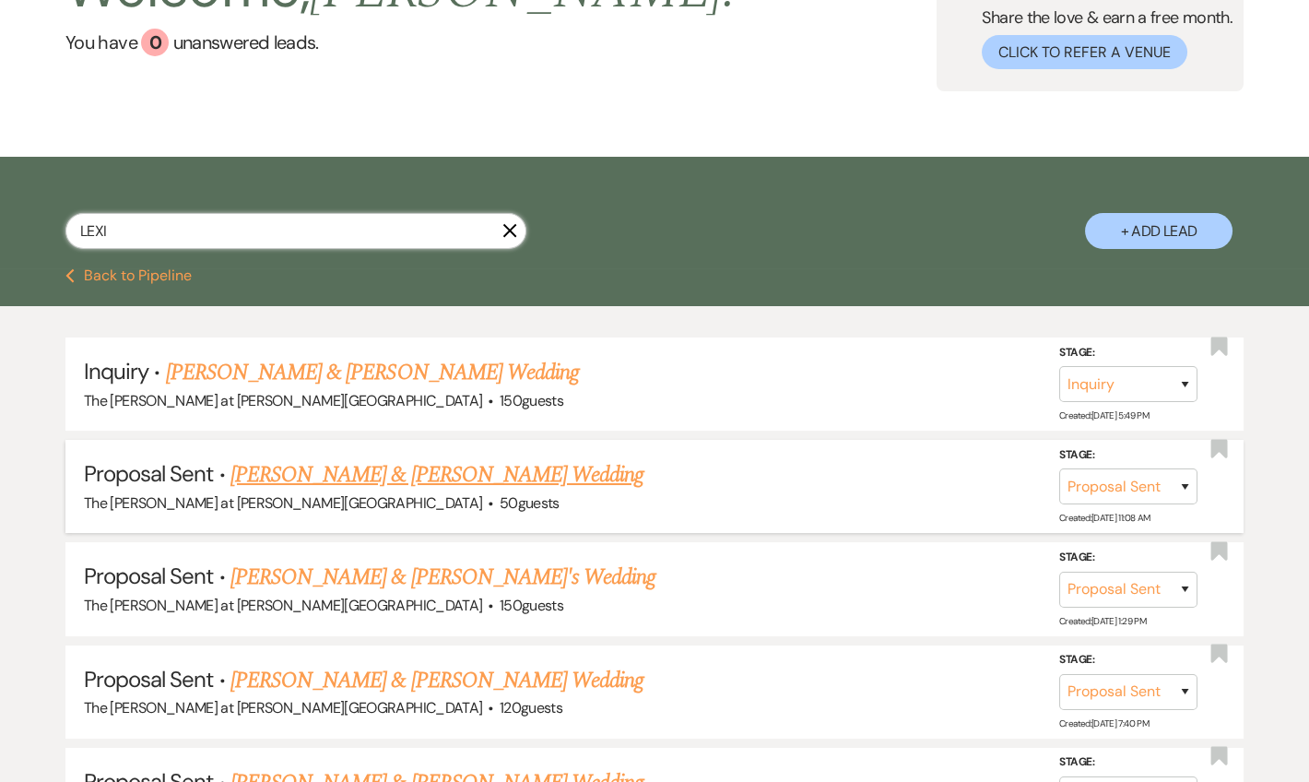
scroll to position [223, 0]
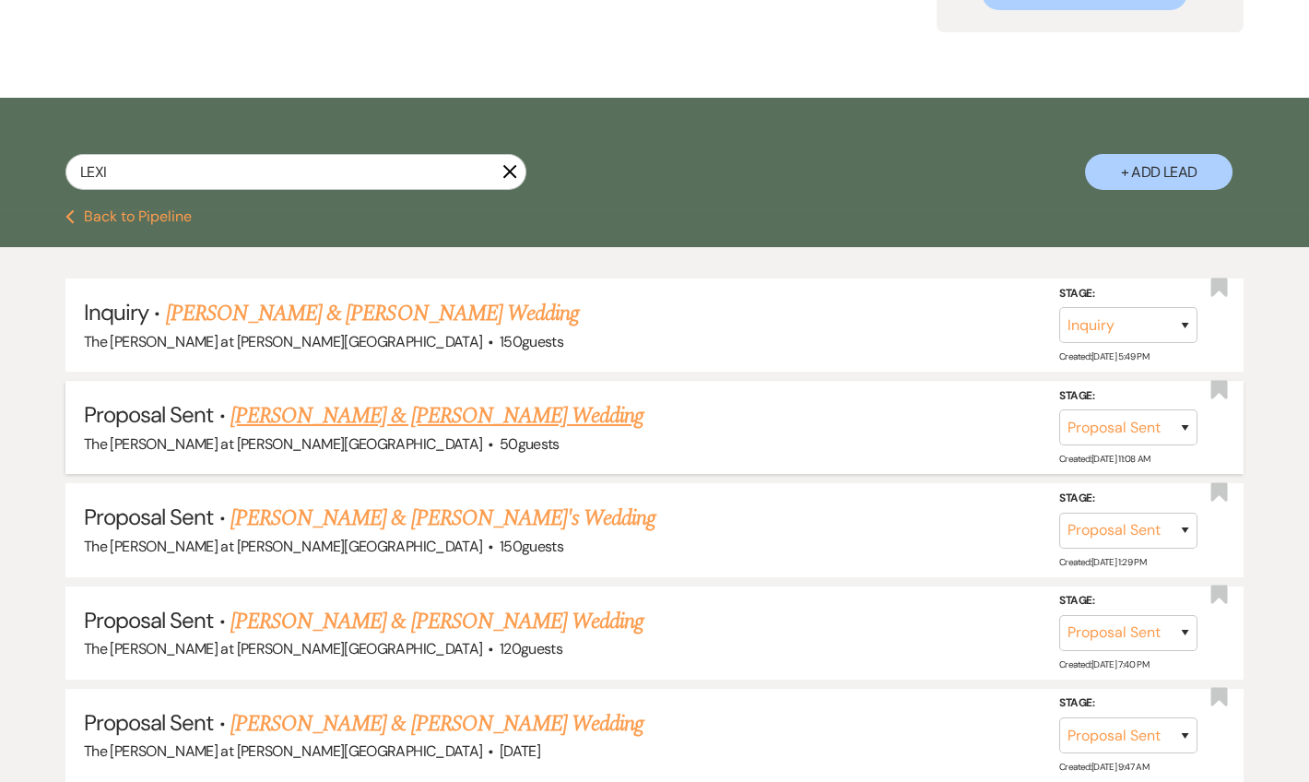
click at [348, 407] on link "[PERSON_NAME] & [PERSON_NAME] Wedding" at bounding box center [436, 415] width 413 height 33
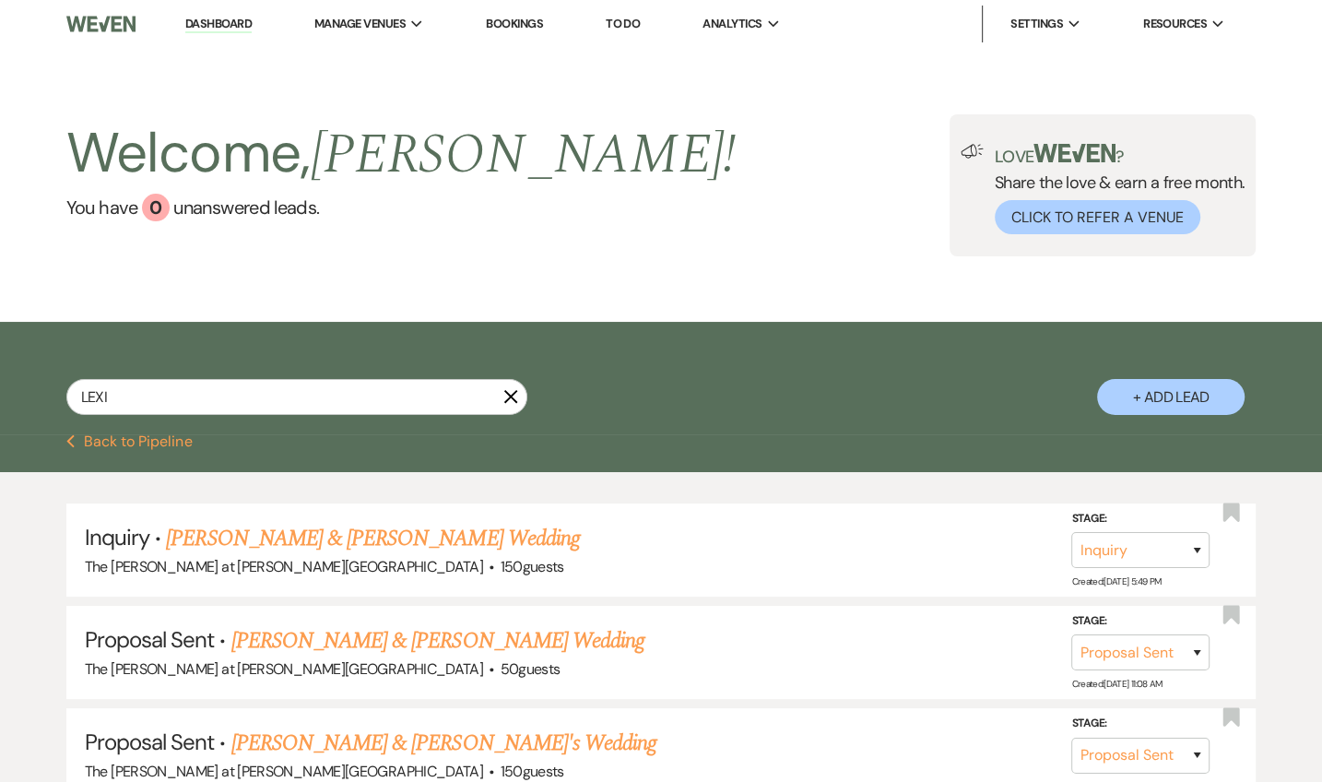
select select "6"
select select "17"
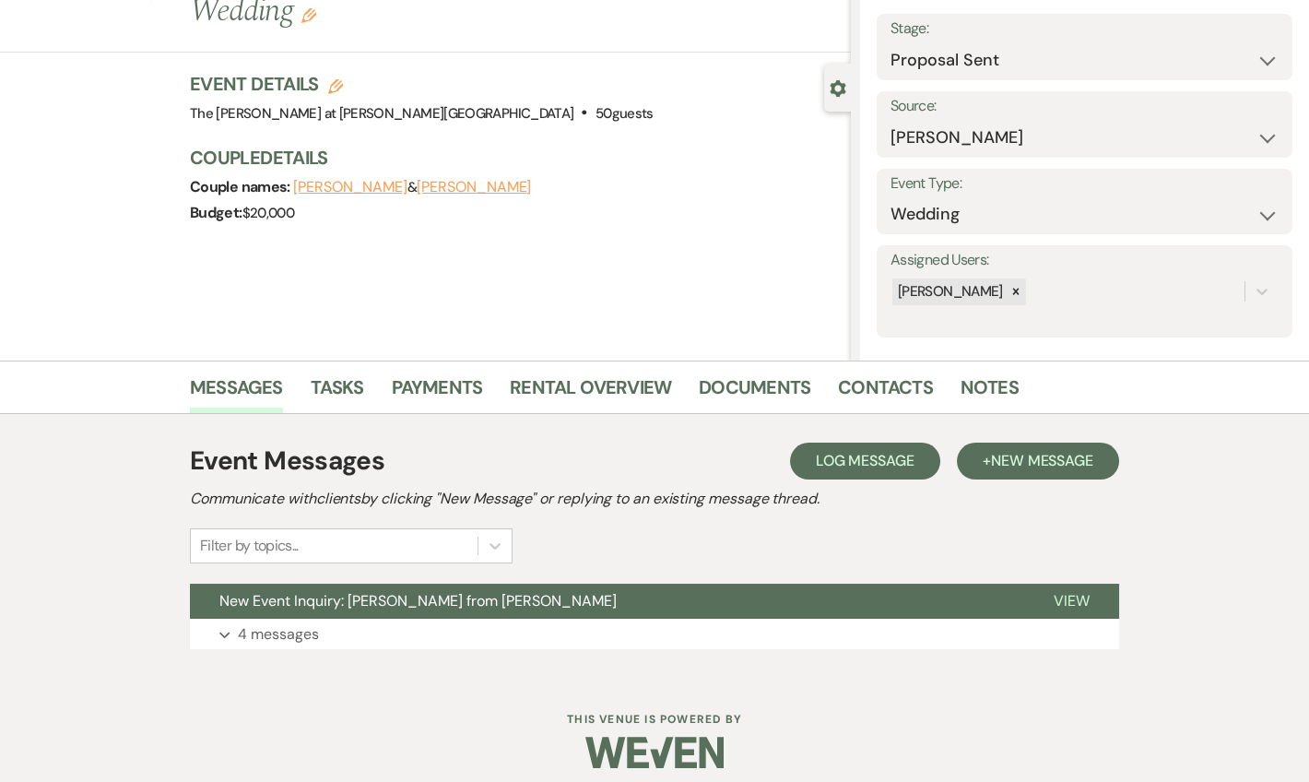
scroll to position [114, 0]
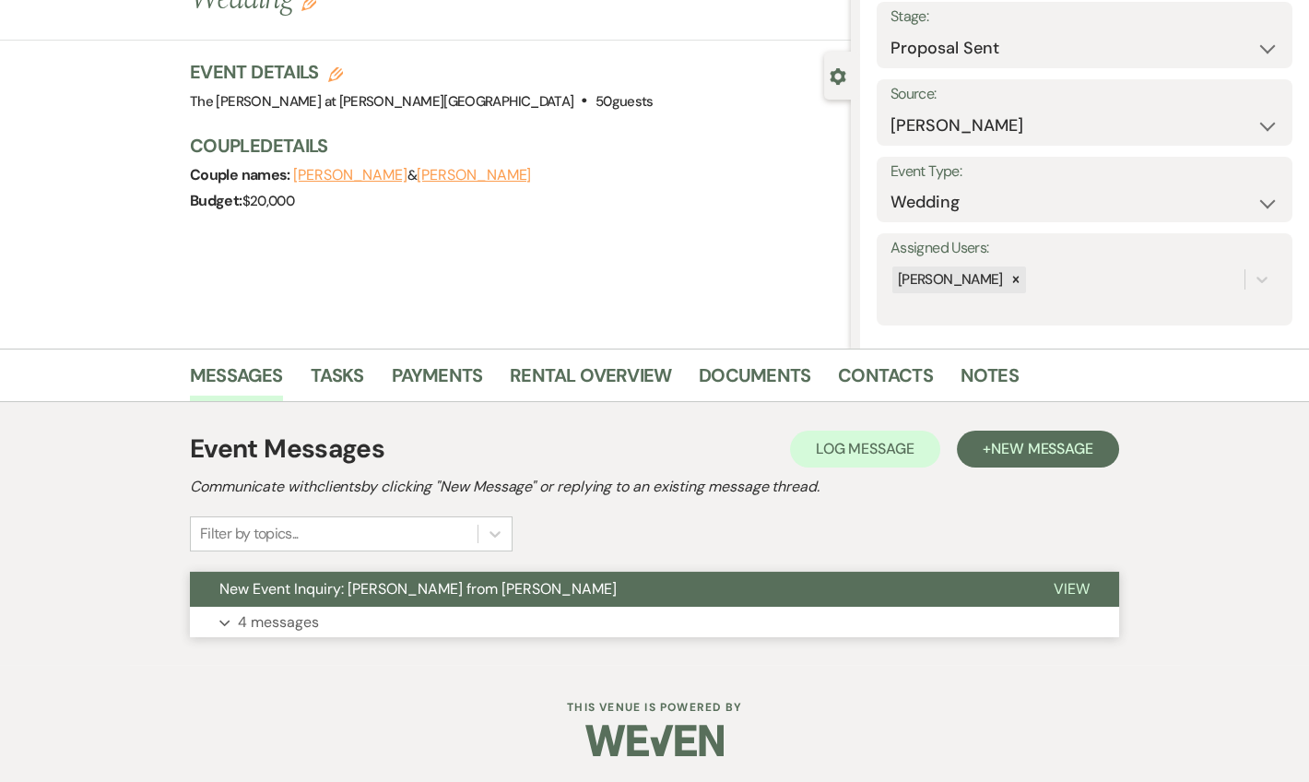
drag, startPoint x: 302, startPoint y: 612, endPoint x: 873, endPoint y: 594, distance: 570.7
click at [305, 610] on p "4 messages" at bounding box center [278, 622] width 81 height 24
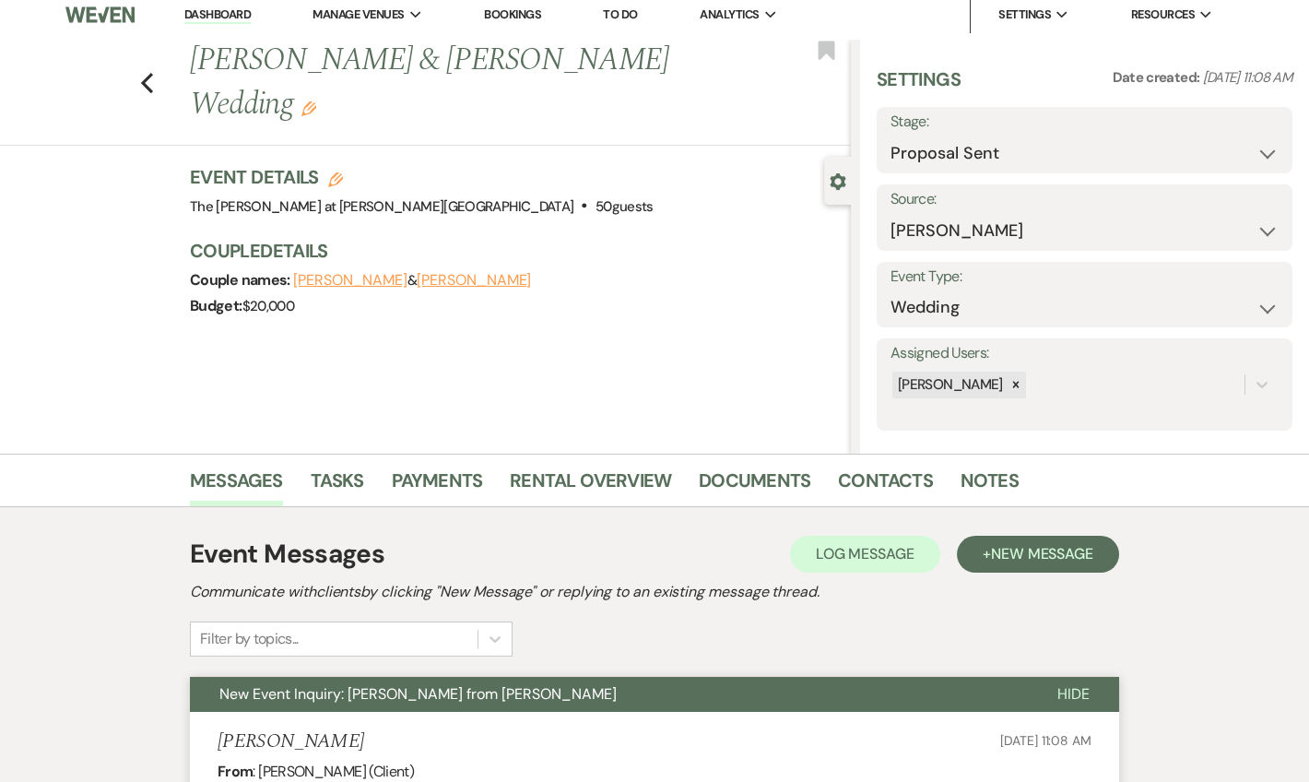
scroll to position [0, 0]
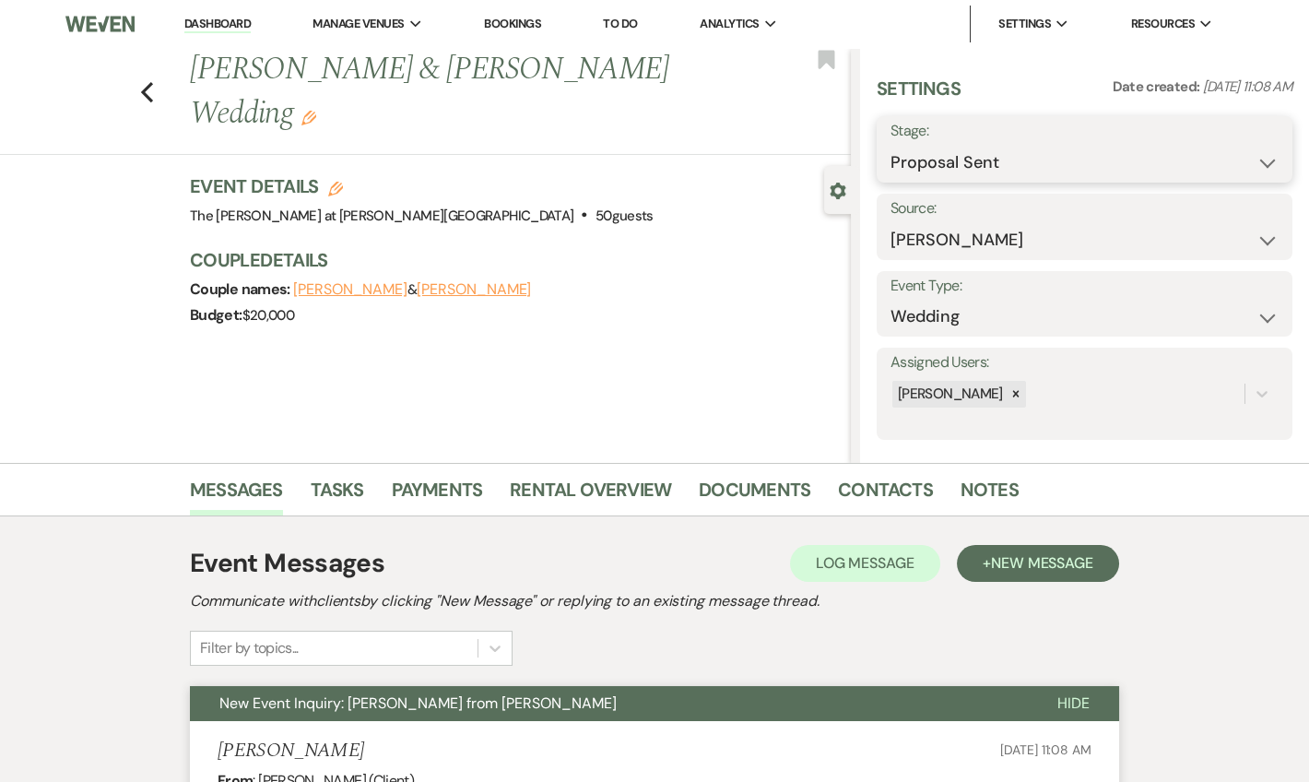
click at [993, 166] on select "Inquiry Follow Up Tour Requested Tour Confirmed Toured Proposal Sent Booked Lost" at bounding box center [1084, 163] width 388 height 36
select select "8"
click at [890, 145] on select "Inquiry Follow Up Tour Requested Tour Confirmed Toured Proposal Sent Booked Lost" at bounding box center [1084, 163] width 388 height 36
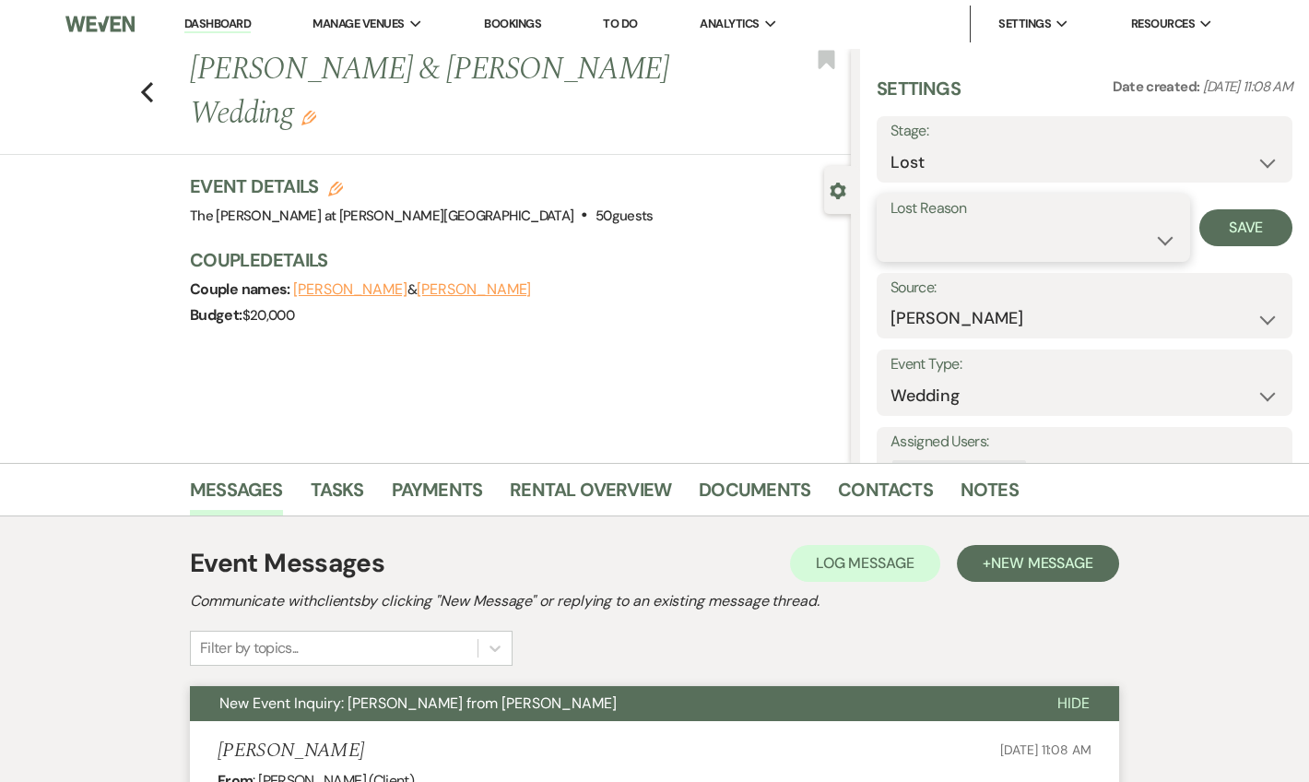
click at [1006, 241] on select "Booked Elsewhere Budget Date Unavailable No Response Not a Good Match Capacity …" at bounding box center [1033, 240] width 286 height 36
select select "10"
click at [890, 222] on select "Booked Elsewhere Budget Date Unavailable No Response Not a Good Match Capacity …" at bounding box center [1033, 240] width 286 height 36
click at [1214, 235] on button "Save" at bounding box center [1245, 227] width 93 height 37
click at [154, 81] on icon "Previous" at bounding box center [147, 92] width 14 height 22
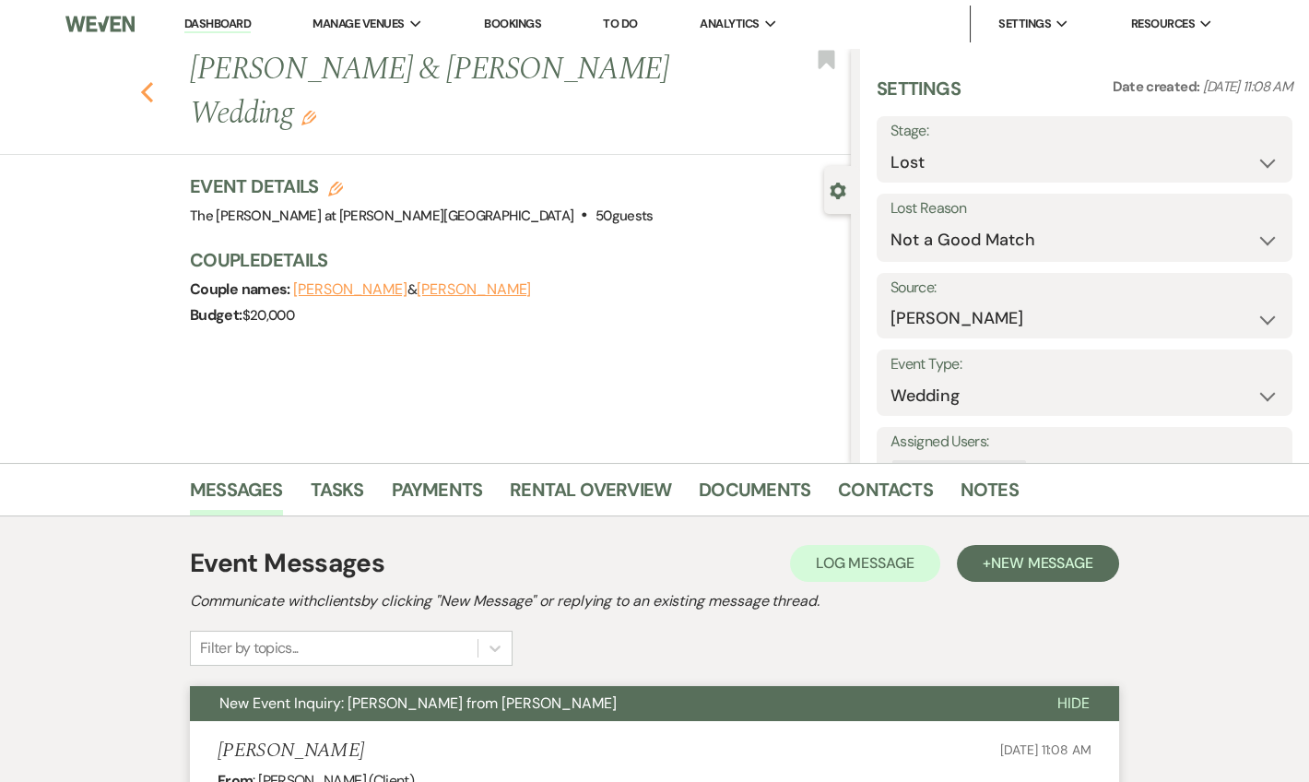
scroll to position [223, 0]
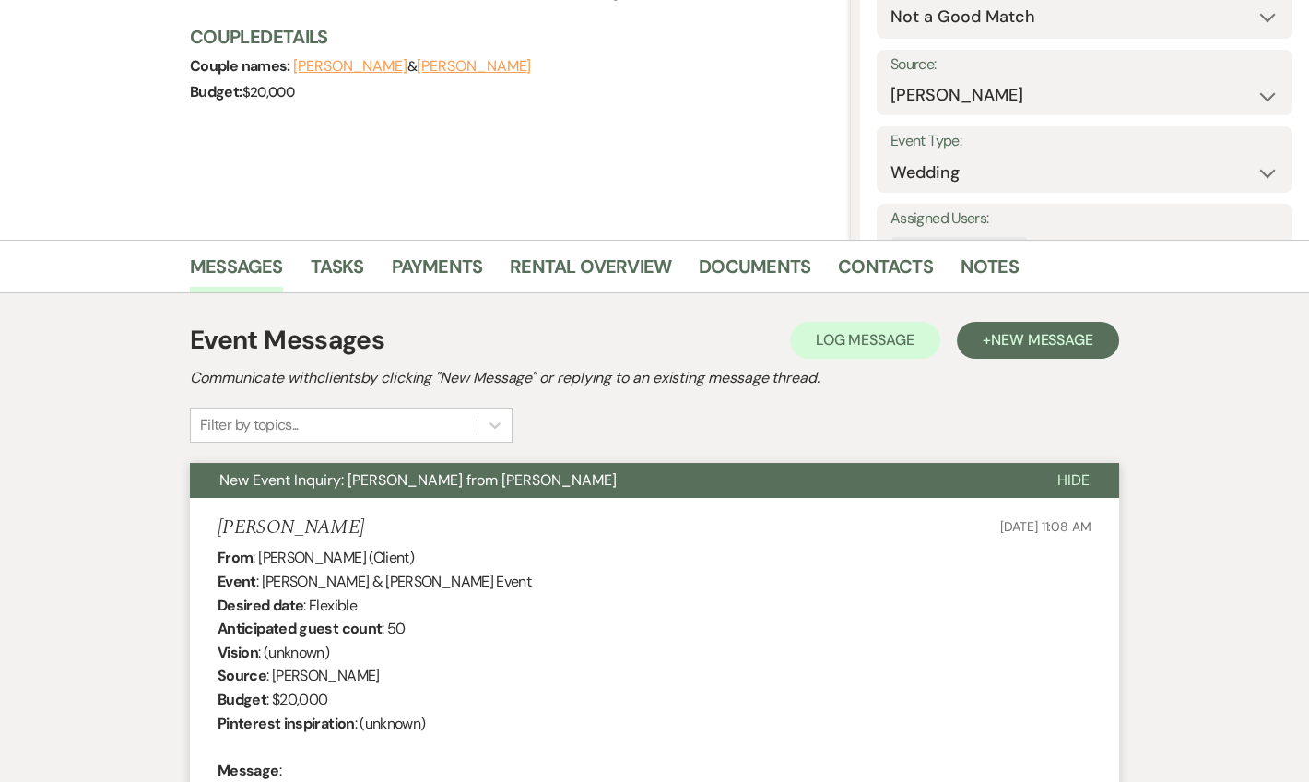
select select "8"
select select "10"
select select "6"
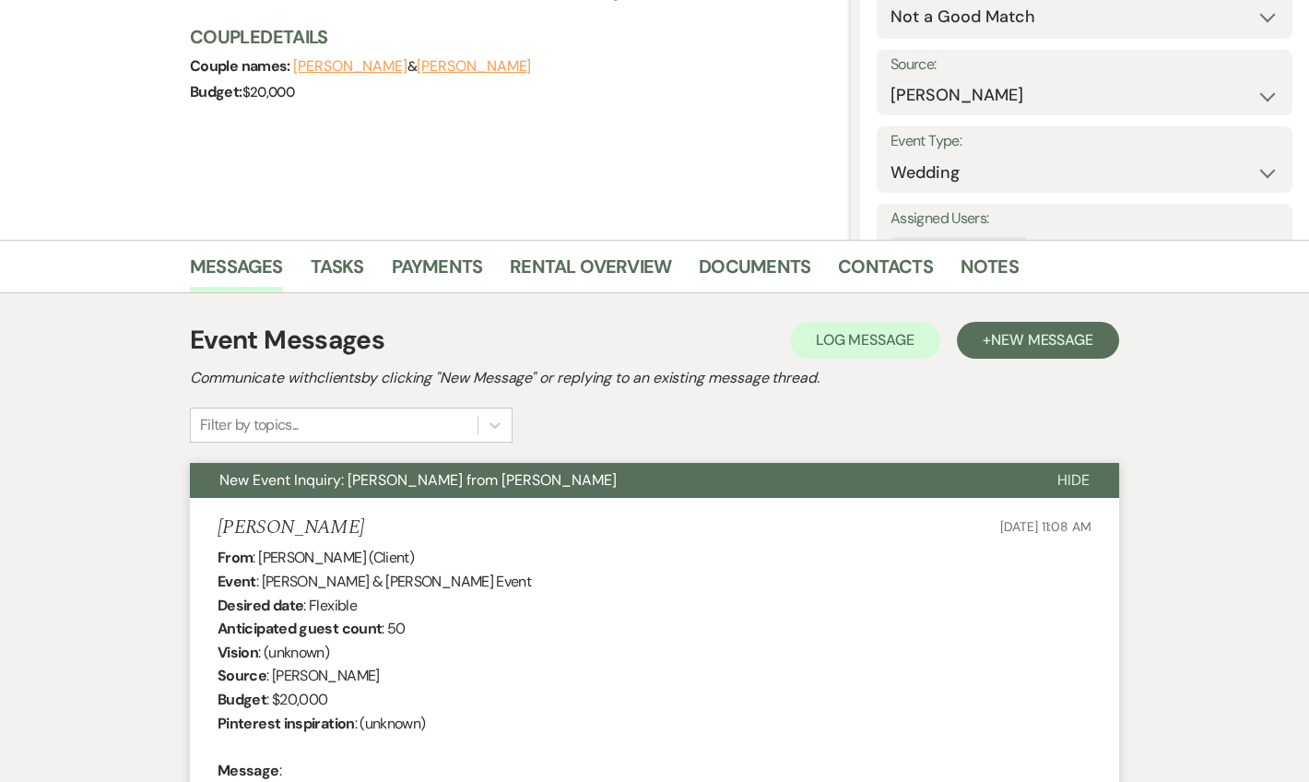
select select "6"
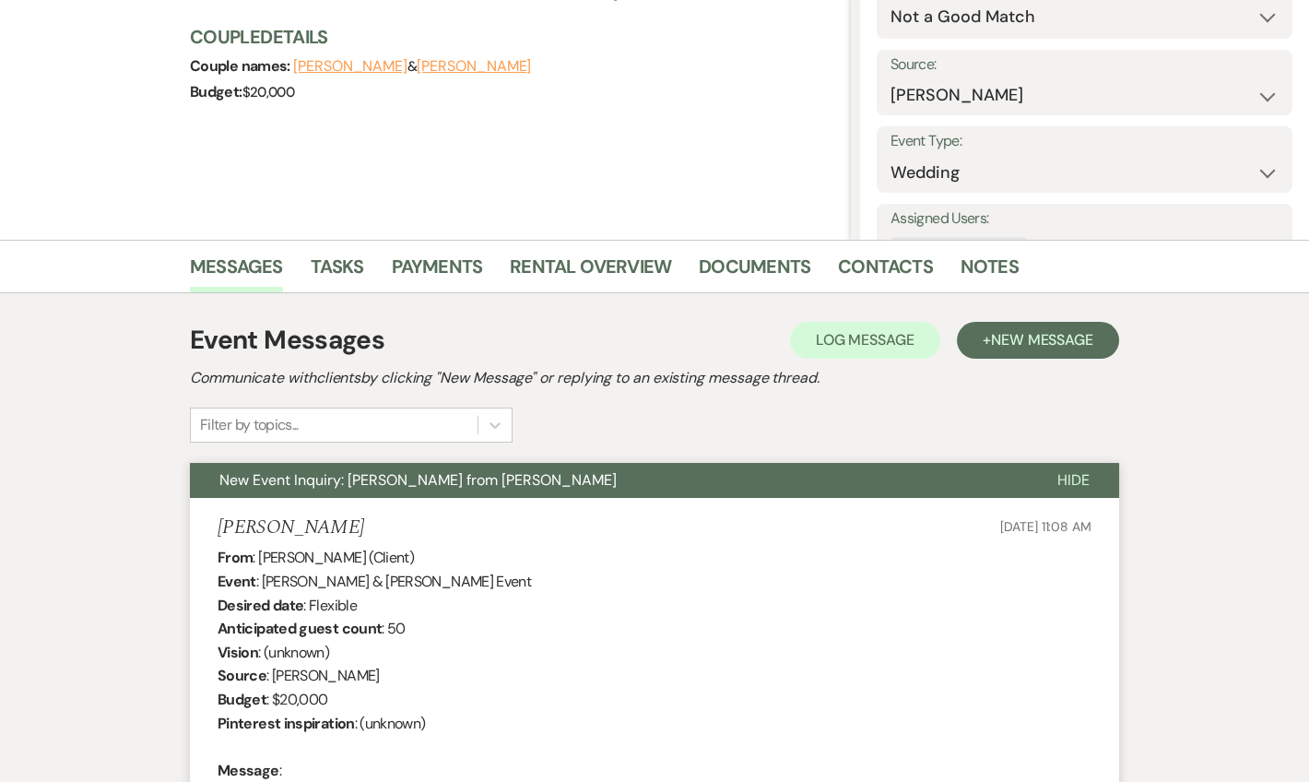
select select "6"
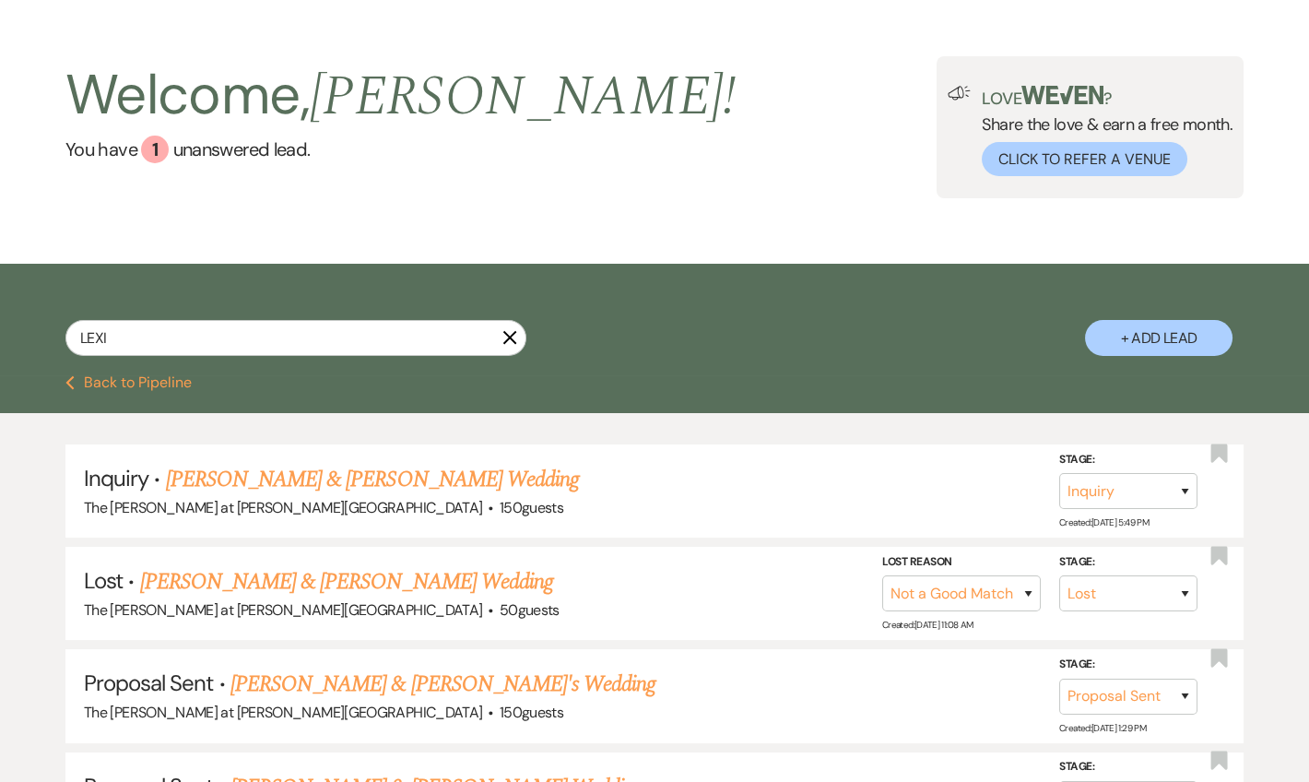
scroll to position [0, 0]
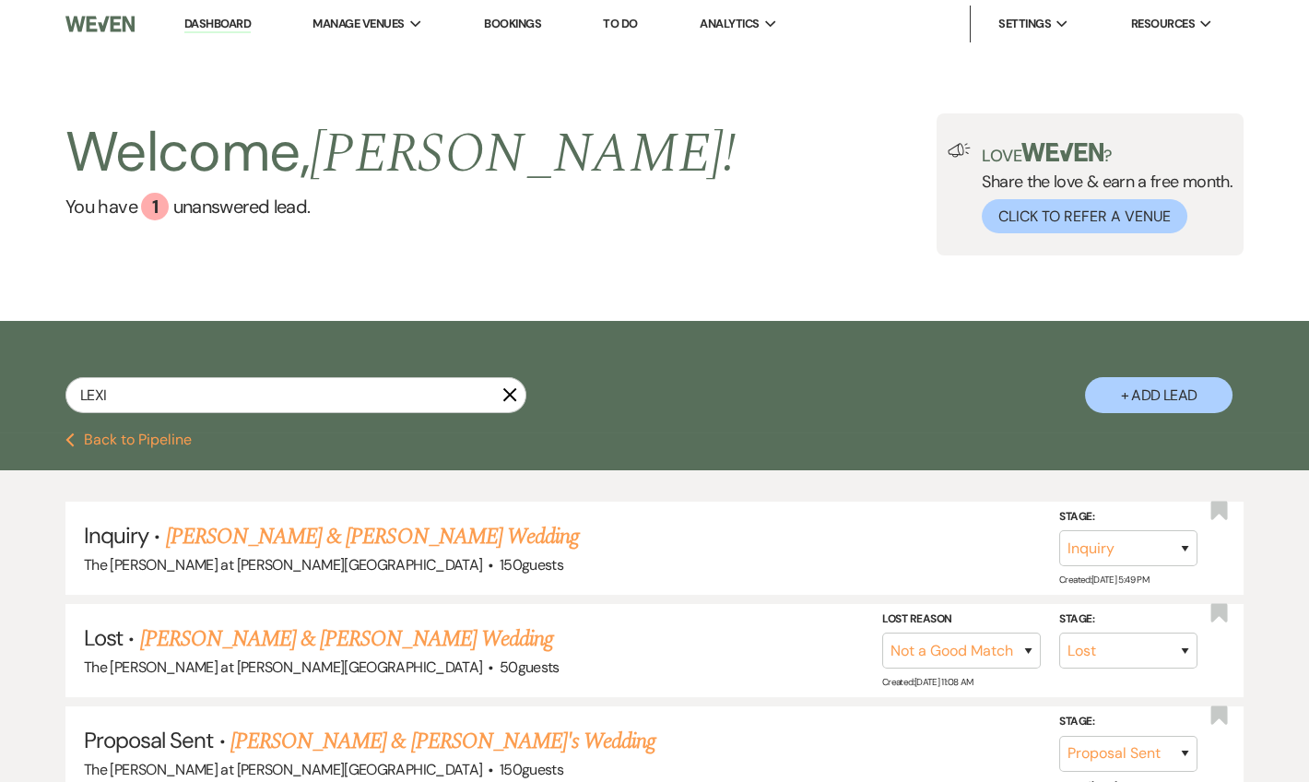
click at [217, 30] on link "Dashboard" at bounding box center [217, 25] width 66 height 18
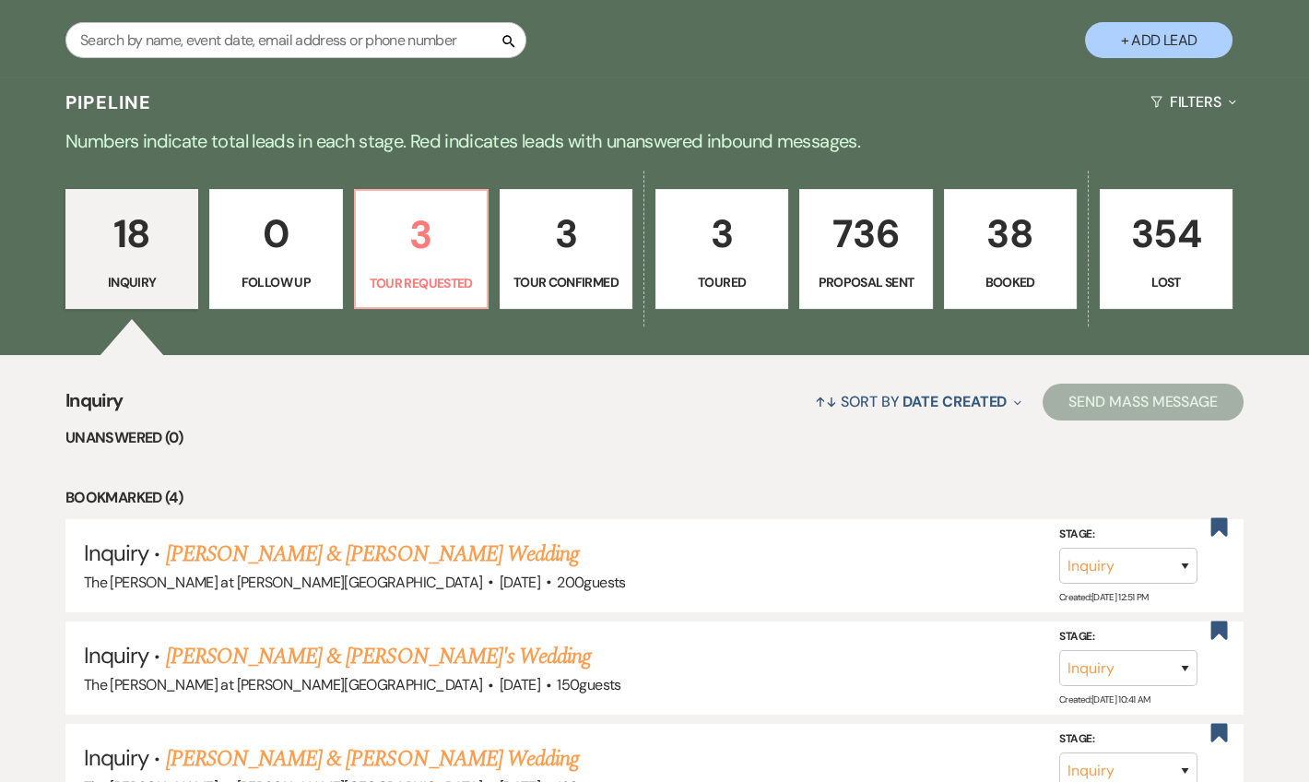
scroll to position [446, 0]
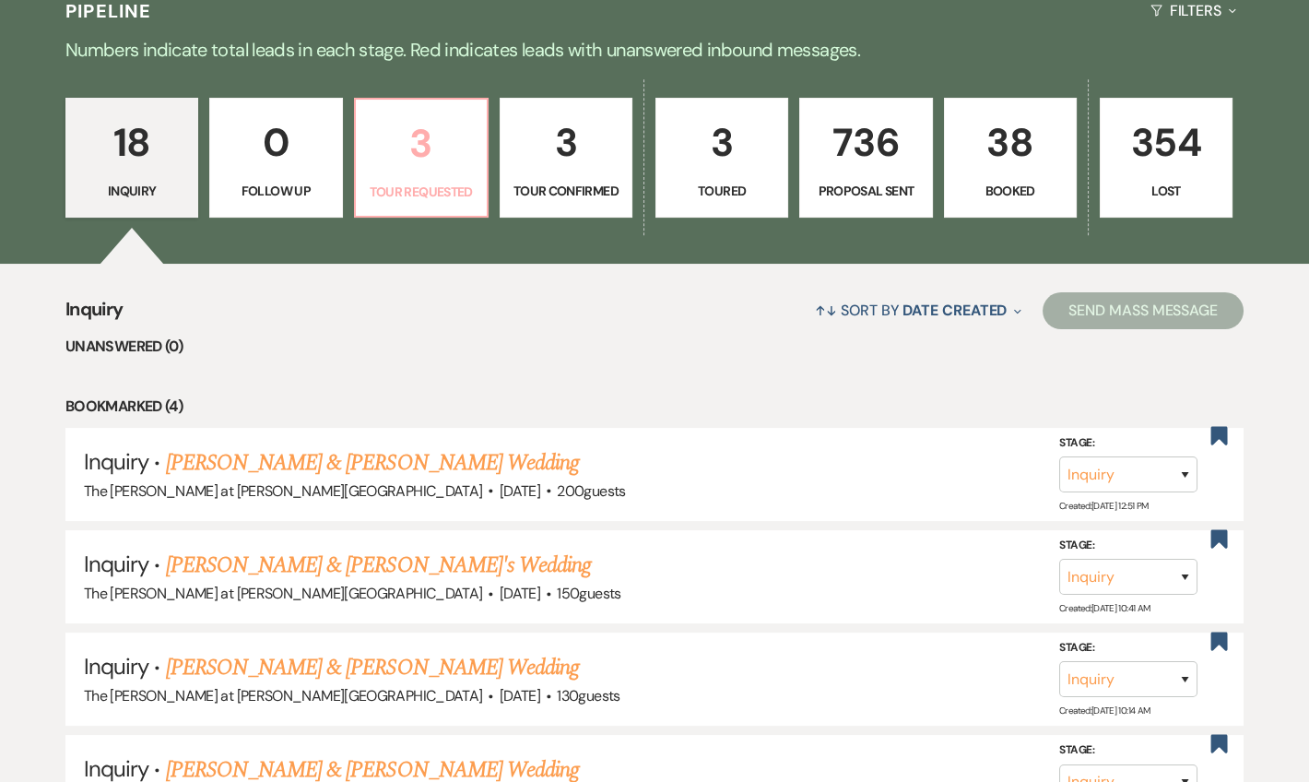
click at [411, 192] on p "Tour Requested" at bounding box center [421, 192] width 109 height 20
select select "2"
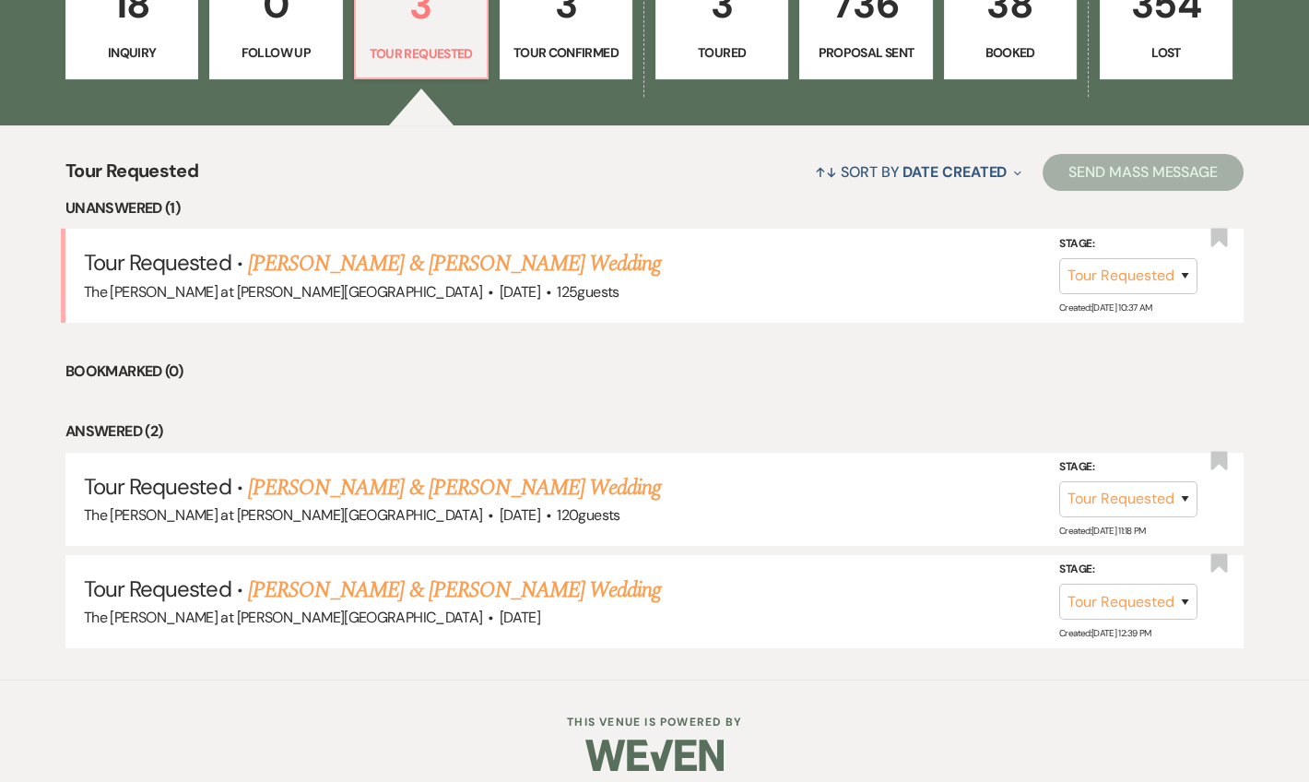
scroll to position [597, 0]
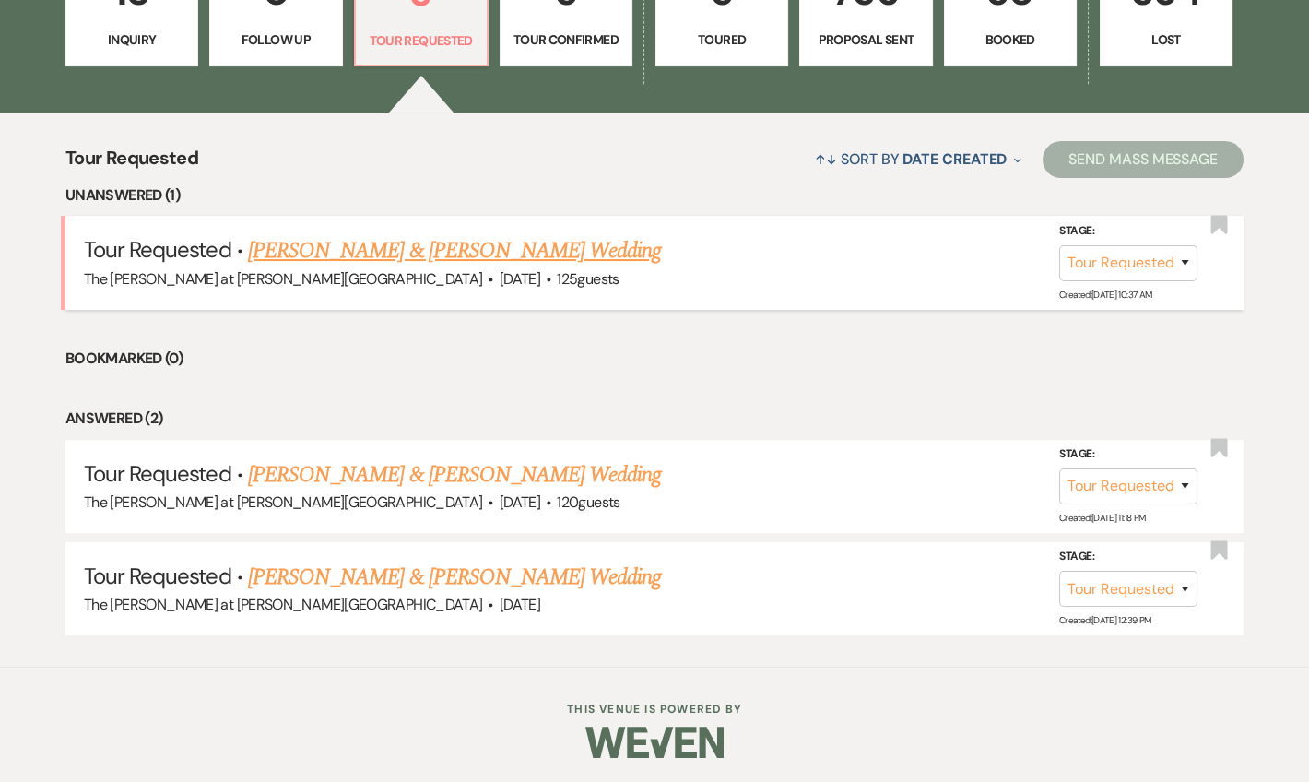
click at [388, 253] on link "[PERSON_NAME] & [PERSON_NAME] Wedding" at bounding box center [454, 250] width 413 height 33
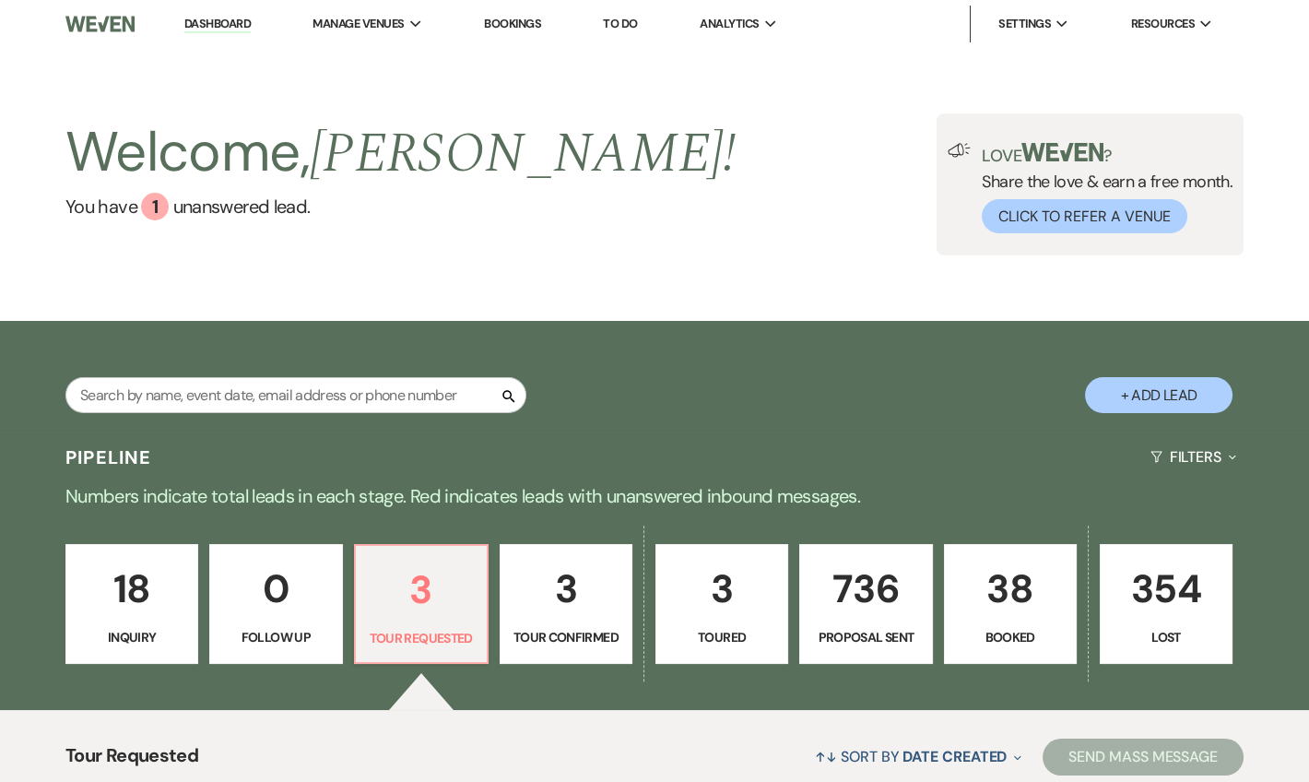
select select "2"
select select "5"
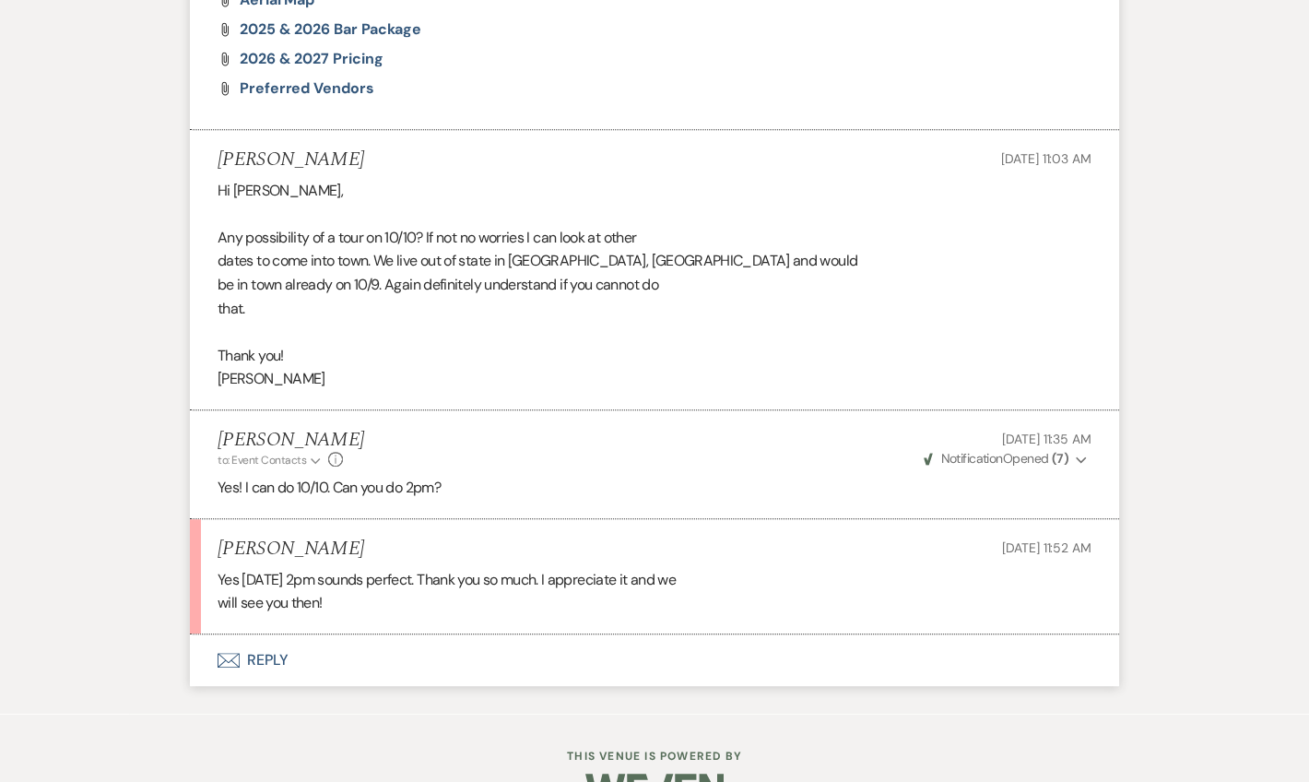
scroll to position [2368, 0]
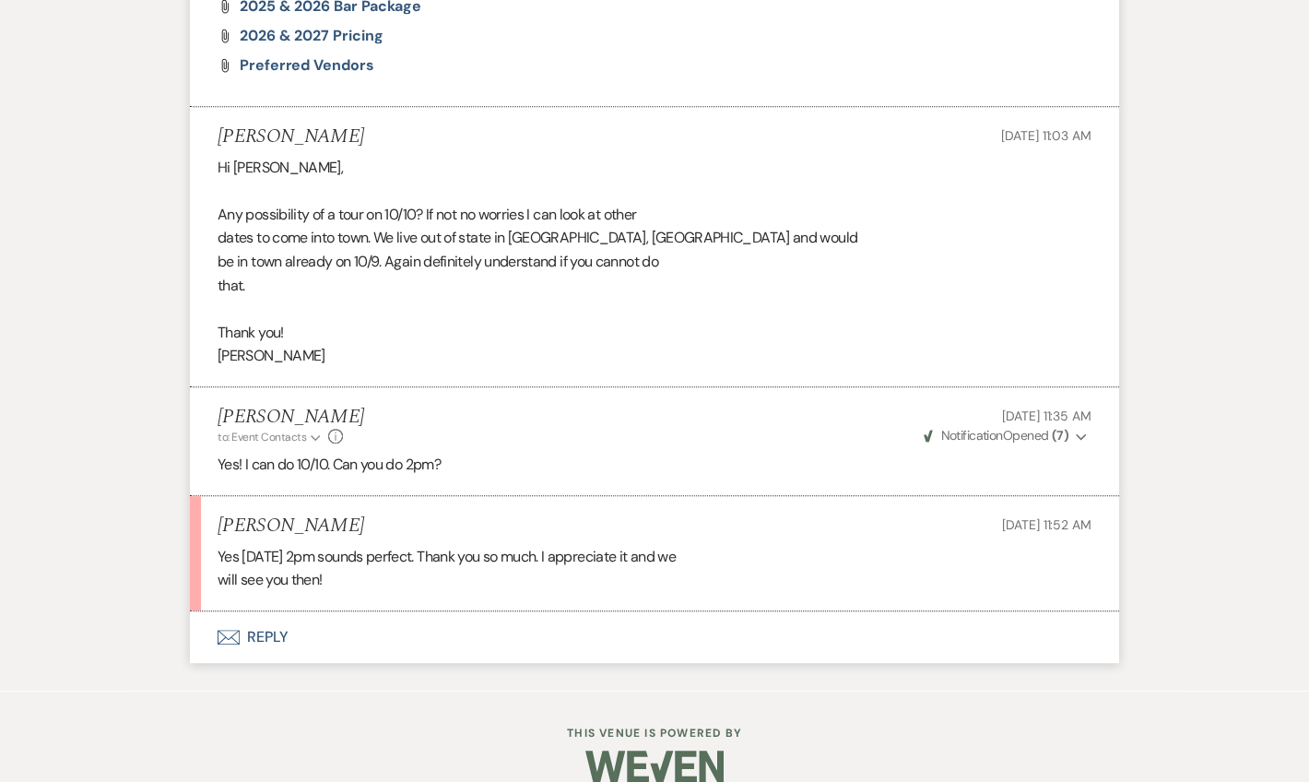
click at [265, 611] on button "Envelope Reply" at bounding box center [654, 637] width 929 height 52
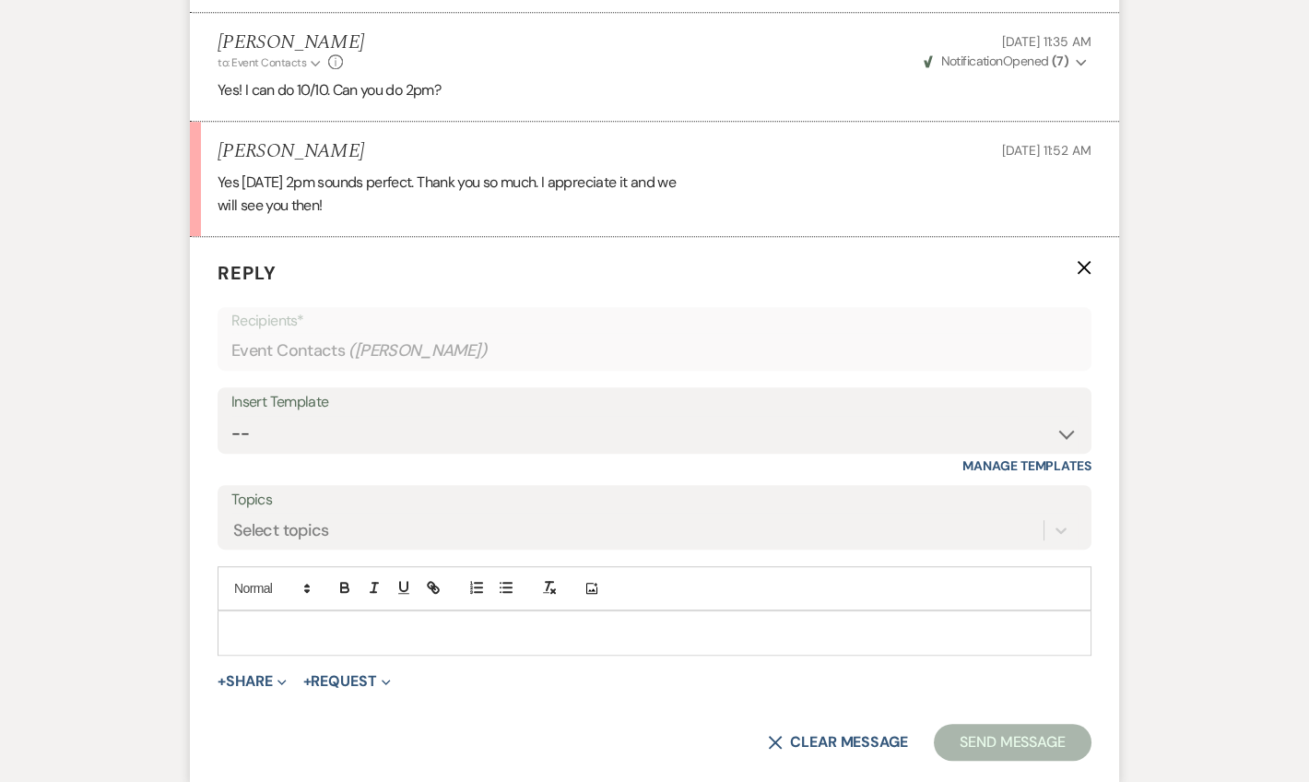
scroll to position [2833, 0]
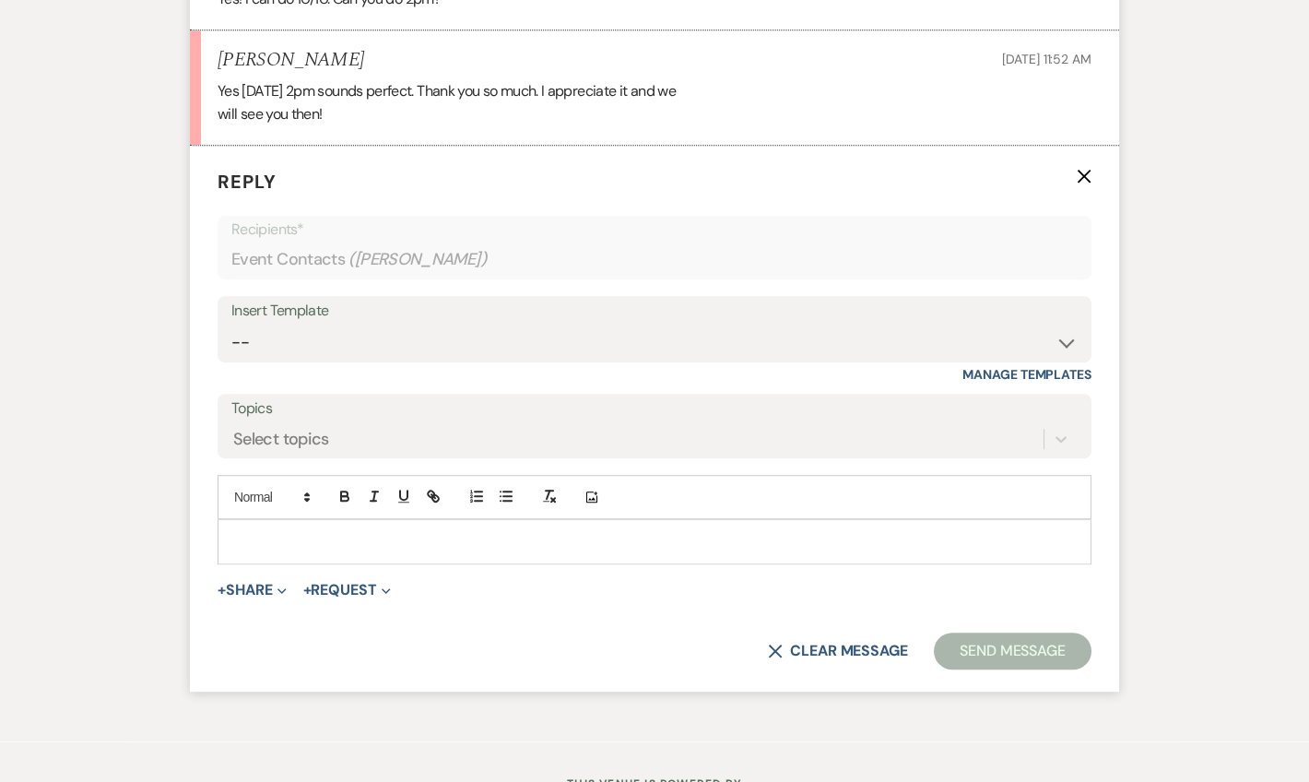
click at [358, 520] on div at bounding box center [654, 541] width 872 height 42
paste div
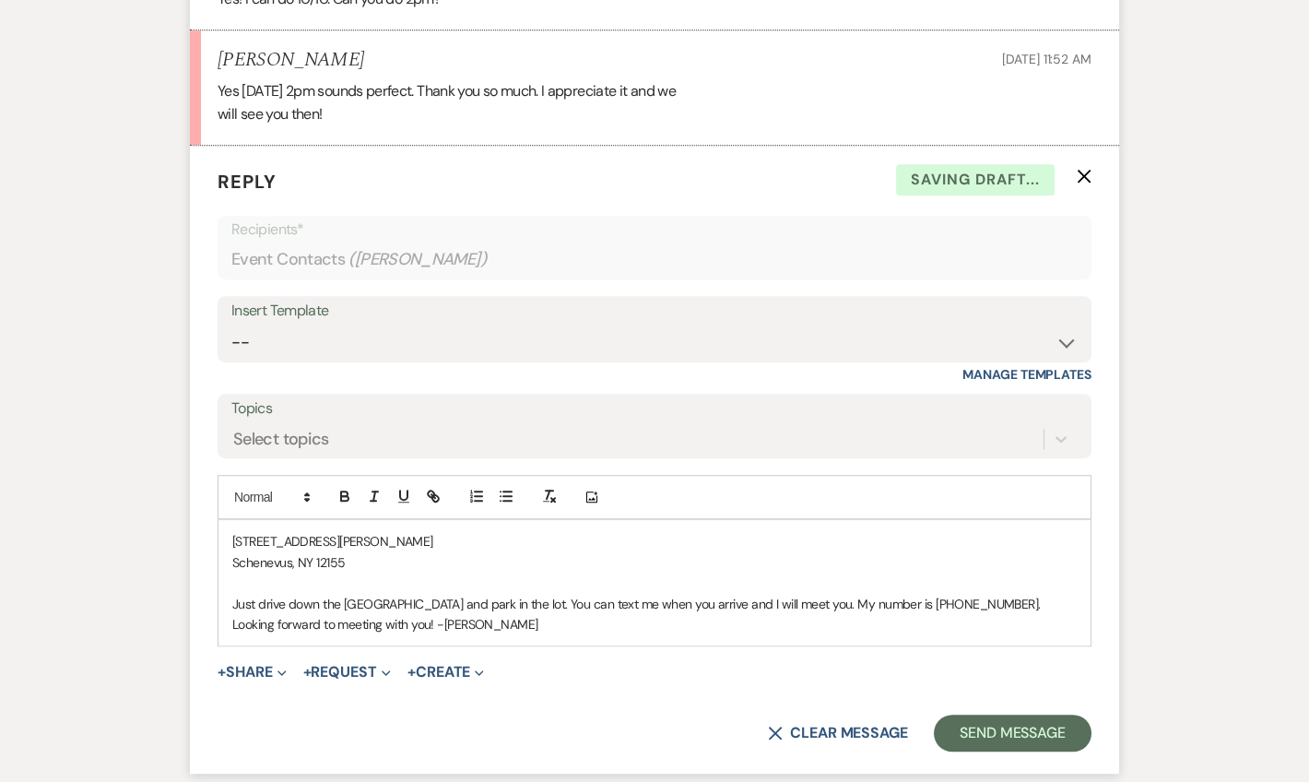
click at [233, 531] on p "[STREET_ADDRESS][PERSON_NAME]" at bounding box center [654, 541] width 844 height 20
click at [227, 520] on div "[STREET_ADDRESS][PERSON_NAME] Just drive down the [GEOGRAPHIC_DATA] and park in…" at bounding box center [654, 582] width 872 height 125
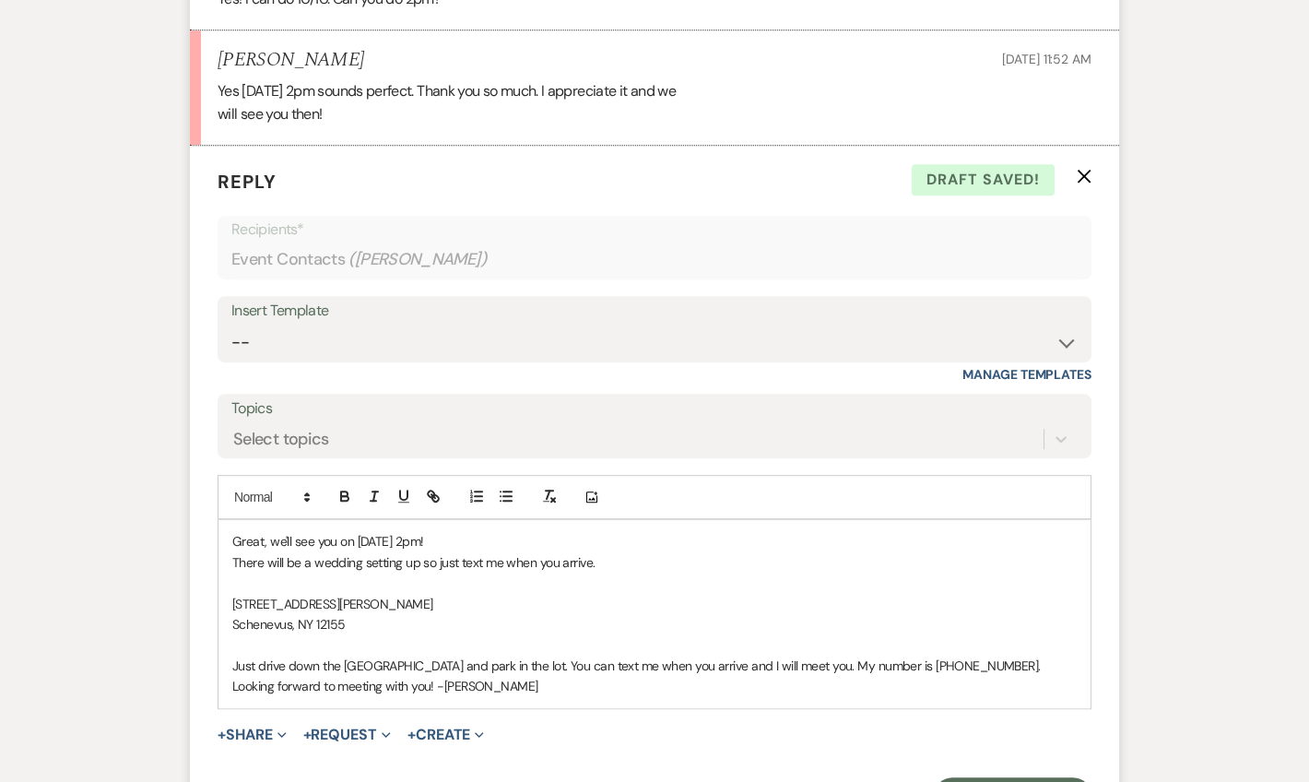
scroll to position [2945, 0]
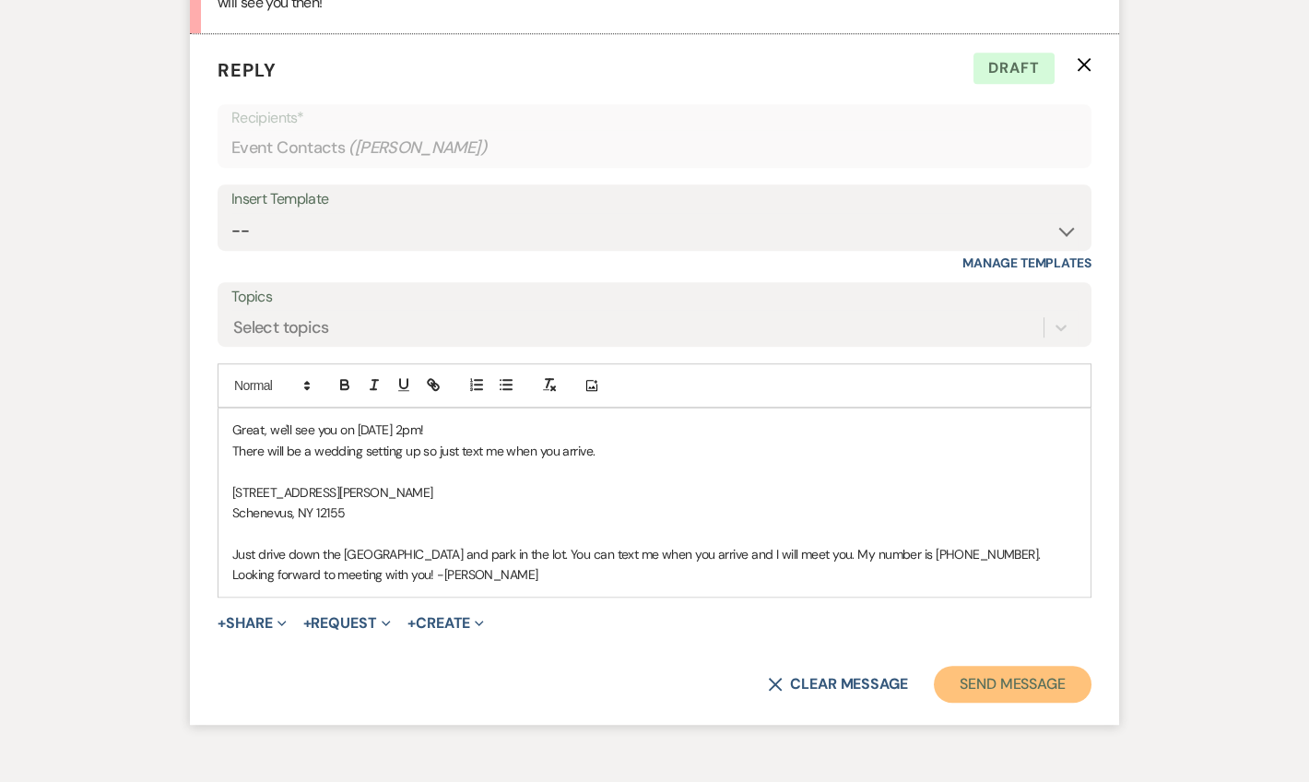
click at [967, 667] on button "Send Message" at bounding box center [1013, 683] width 158 height 37
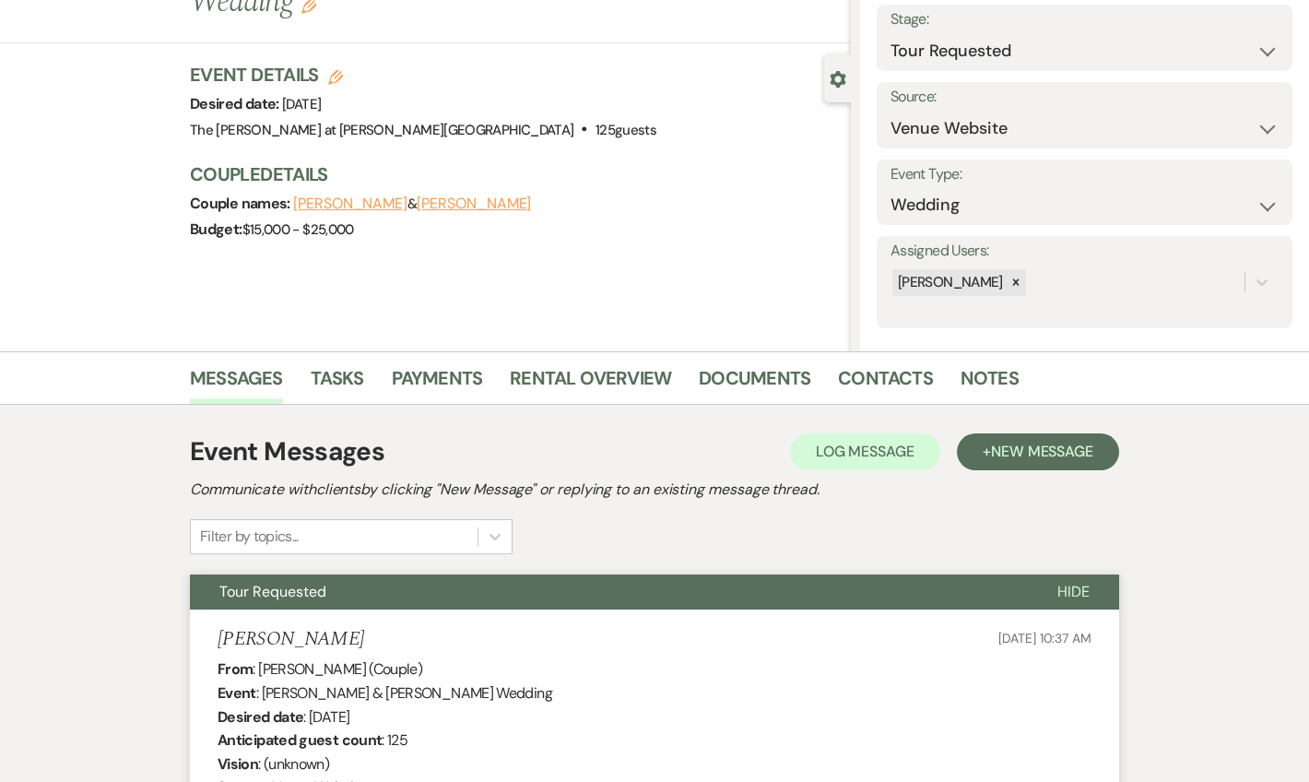
scroll to position [0, 0]
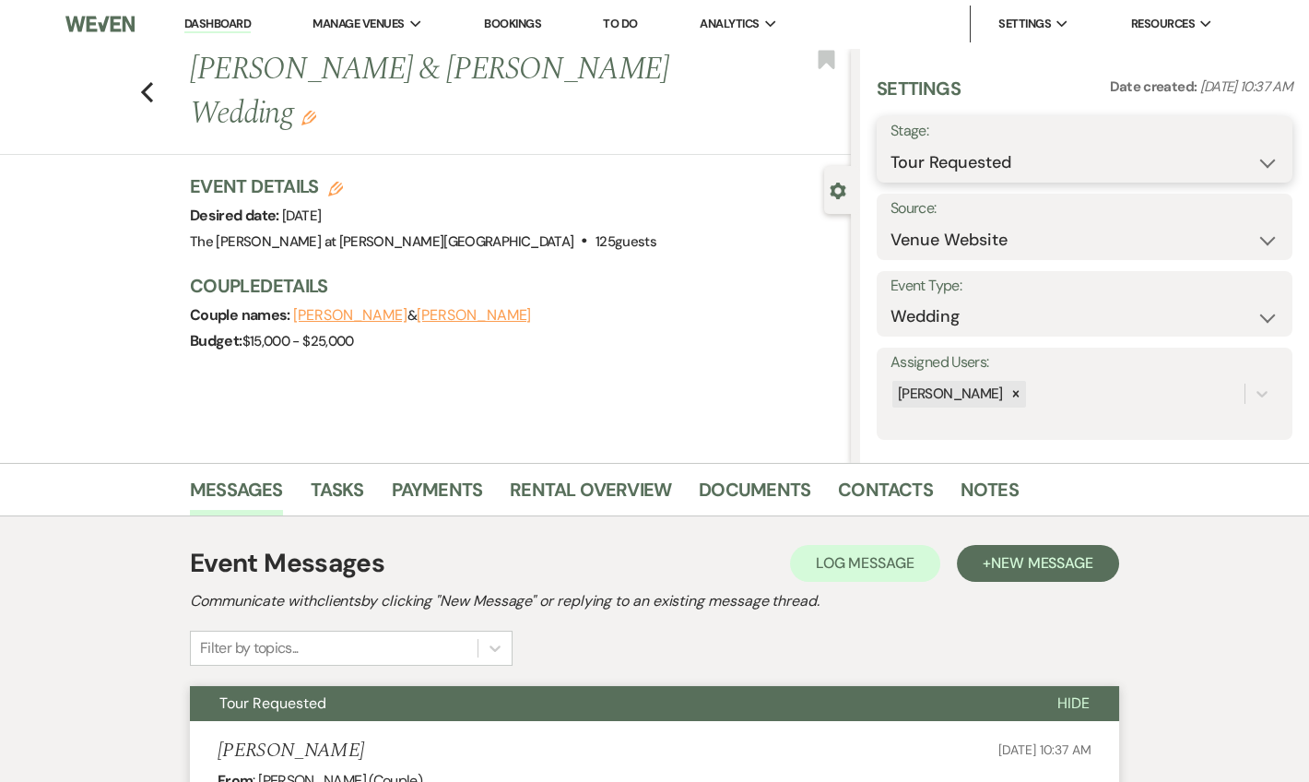
click at [943, 156] on select "Inquiry Follow Up Tour Requested Tour Confirmed Toured Proposal Sent Booked Lost" at bounding box center [1084, 163] width 388 height 36
select select "4"
click at [890, 145] on select "Inquiry Follow Up Tour Requested Tour Confirmed Toured Proposal Sent Booked Lost" at bounding box center [1084, 163] width 388 height 36
click at [1205, 159] on button "Save" at bounding box center [1249, 149] width 88 height 37
click at [213, 17] on link "Dashboard" at bounding box center [217, 25] width 66 height 18
